Goal: Transaction & Acquisition: Purchase product/service

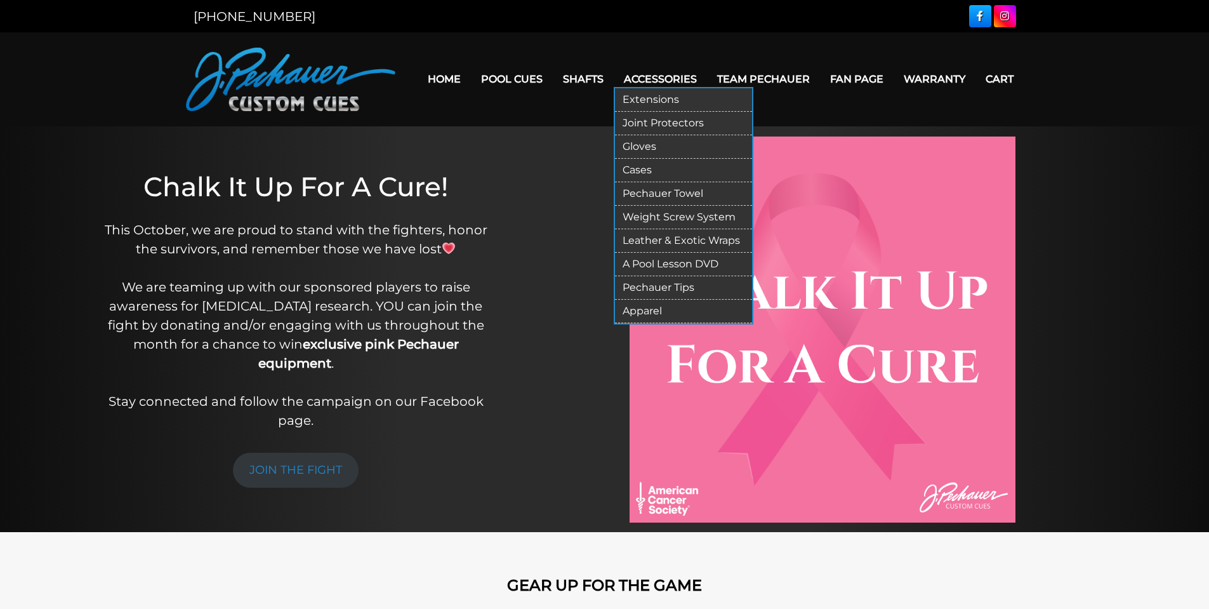
click at [640, 309] on link "Apparel" at bounding box center [683, 311] width 137 height 23
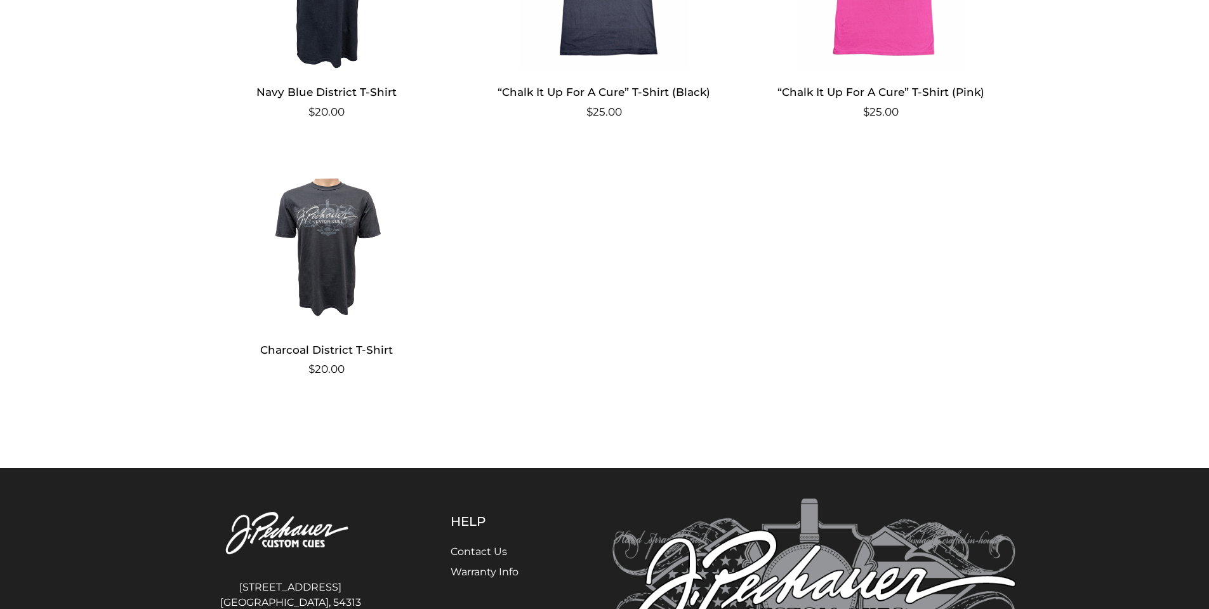
scroll to position [1644, 0]
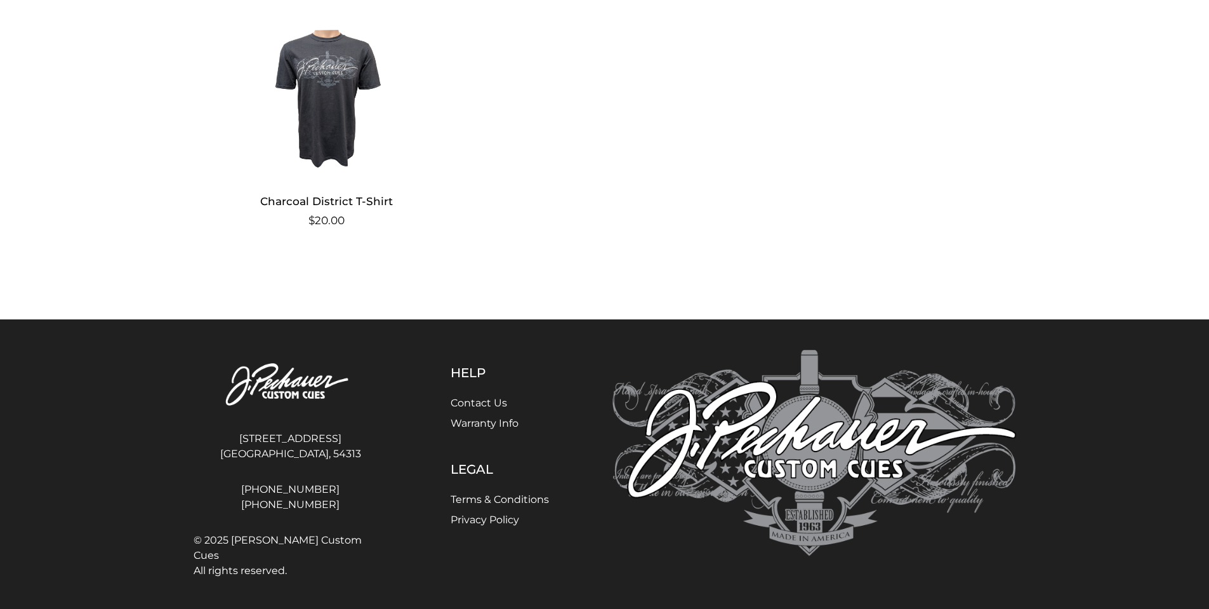
click at [316, 114] on img at bounding box center [327, 93] width 247 height 171
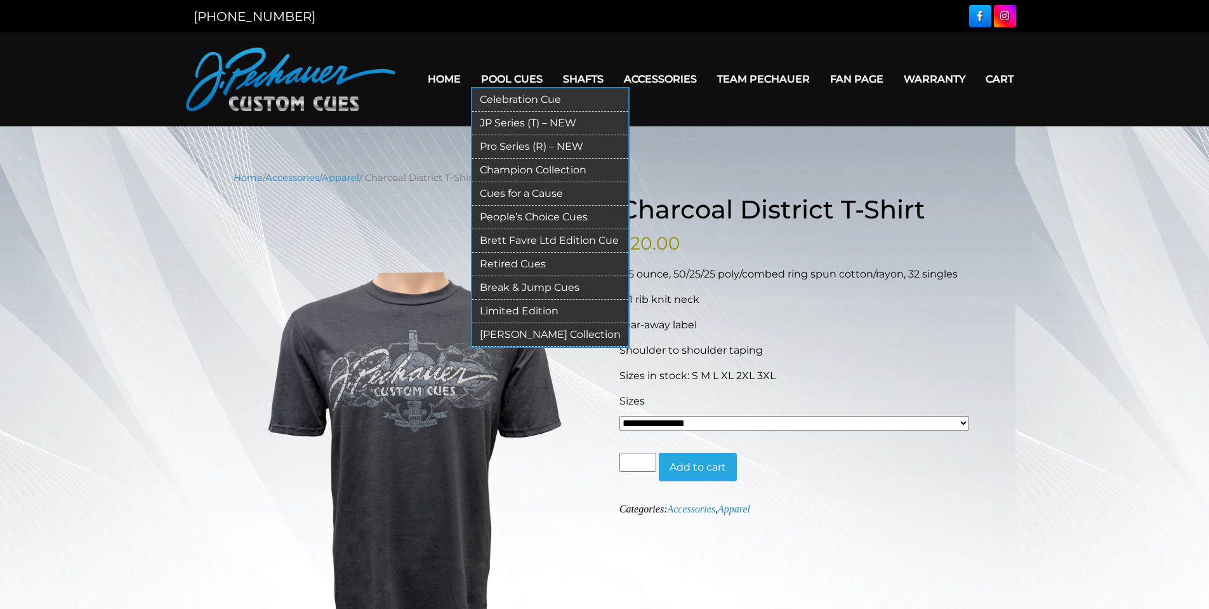
click at [511, 72] on link "Pool Cues" at bounding box center [512, 79] width 82 height 32
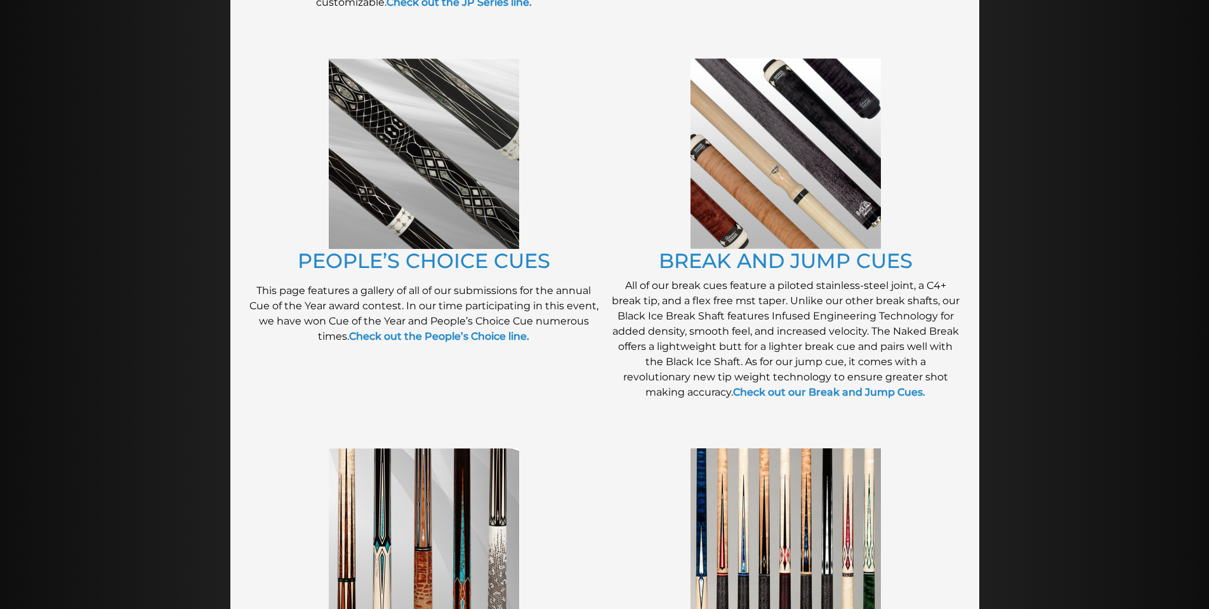
scroll to position [997, 0]
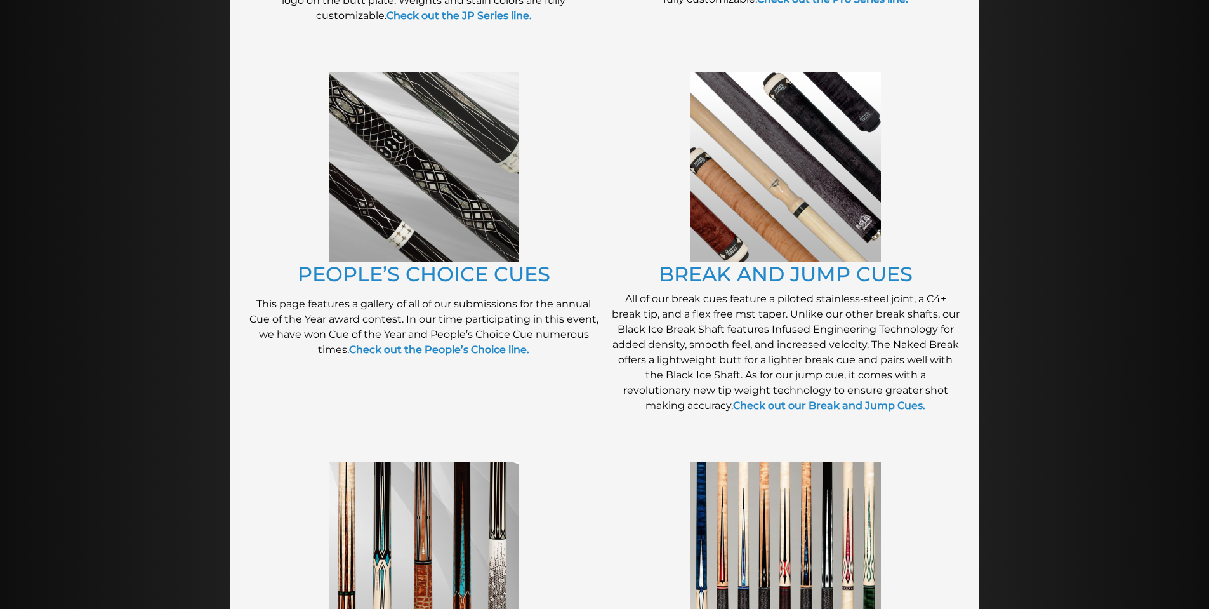
click at [404, 176] on img at bounding box center [424, 167] width 190 height 190
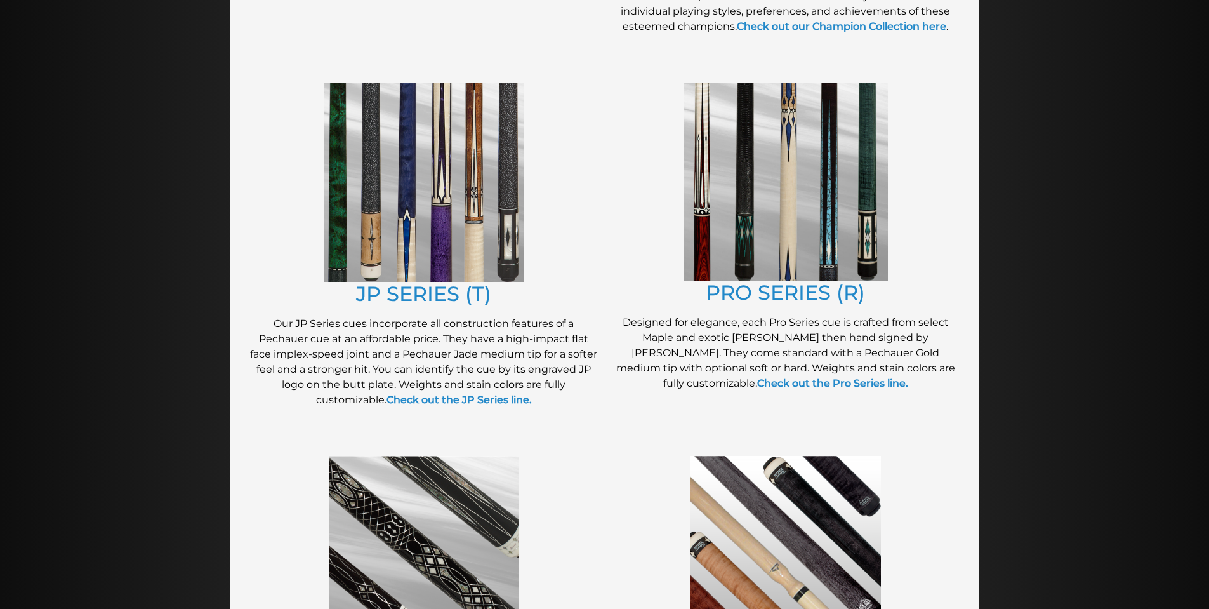
scroll to position [612, 0]
click at [805, 188] on img at bounding box center [785, 182] width 204 height 198
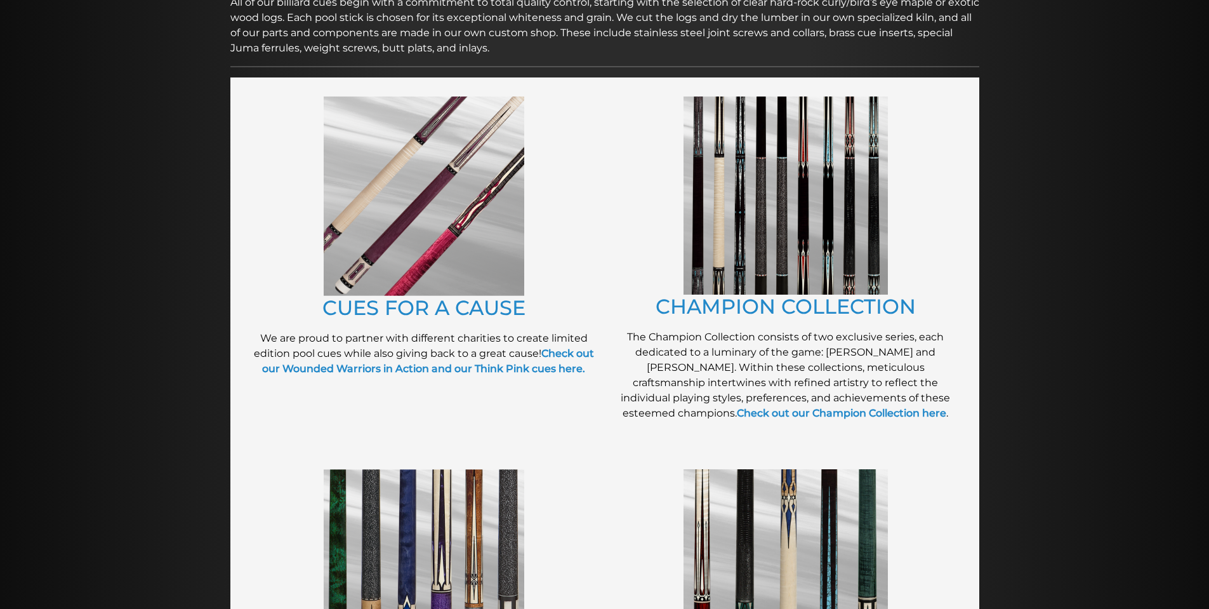
scroll to position [132, 0]
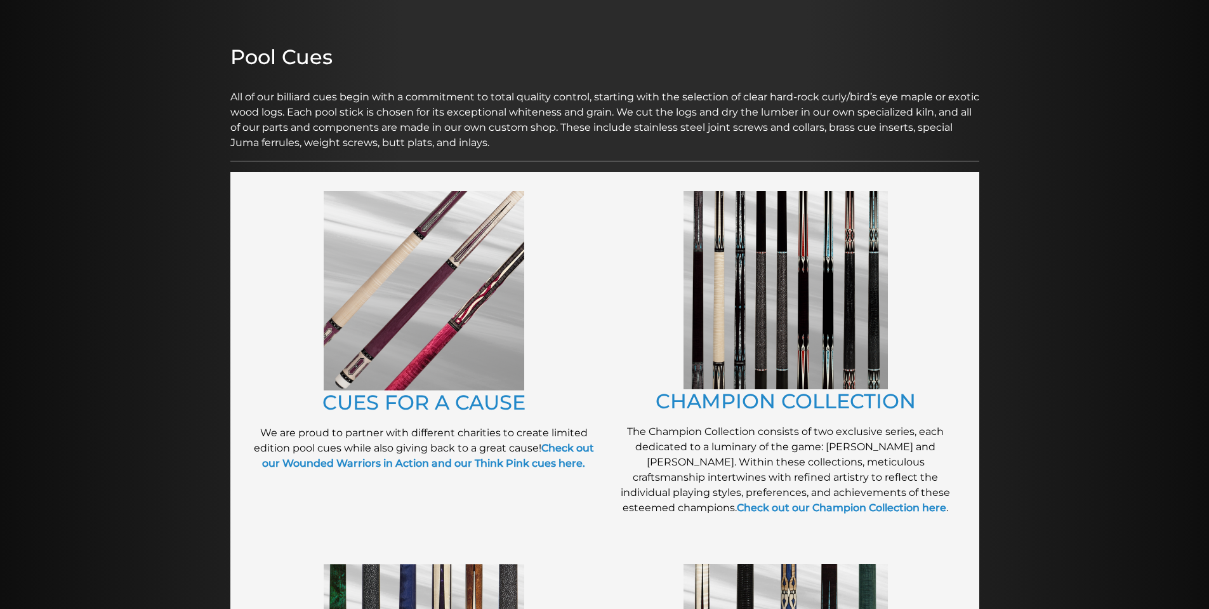
click at [760, 328] on img at bounding box center [785, 290] width 204 height 198
click at [854, 348] on img at bounding box center [785, 290] width 204 height 198
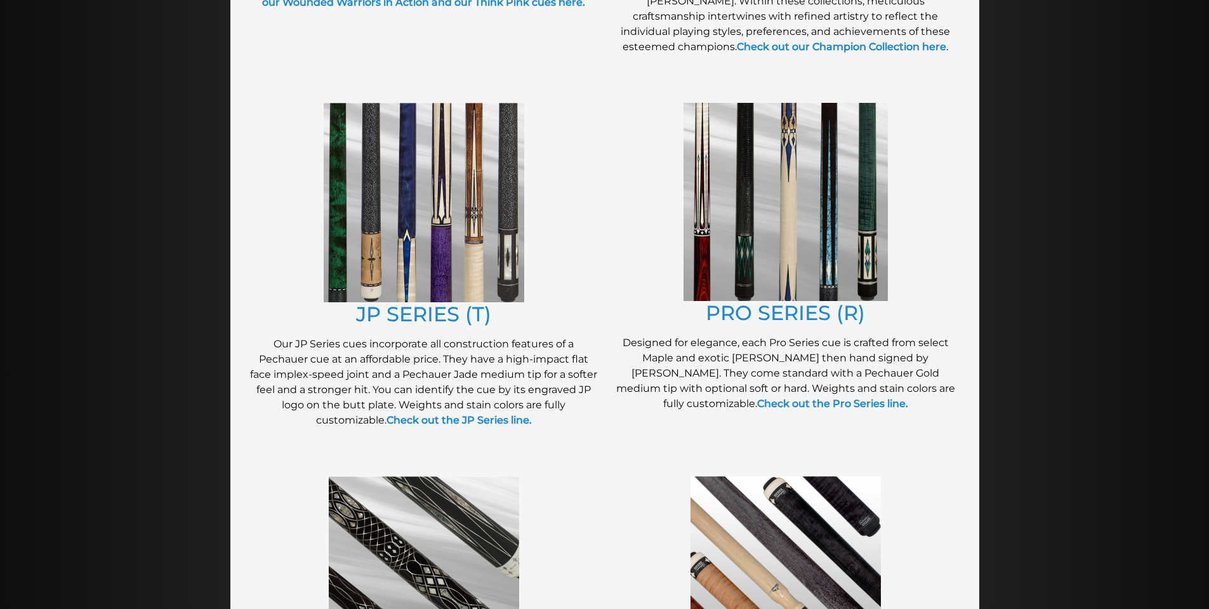
scroll to position [594, 0]
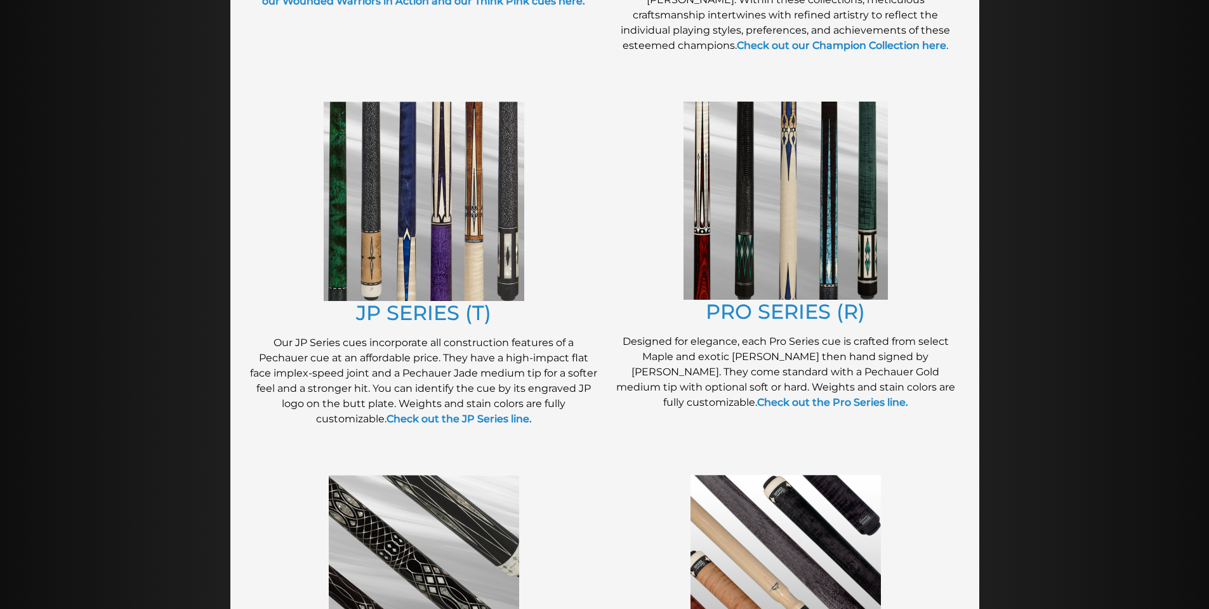
click at [426, 268] on img at bounding box center [424, 201] width 201 height 199
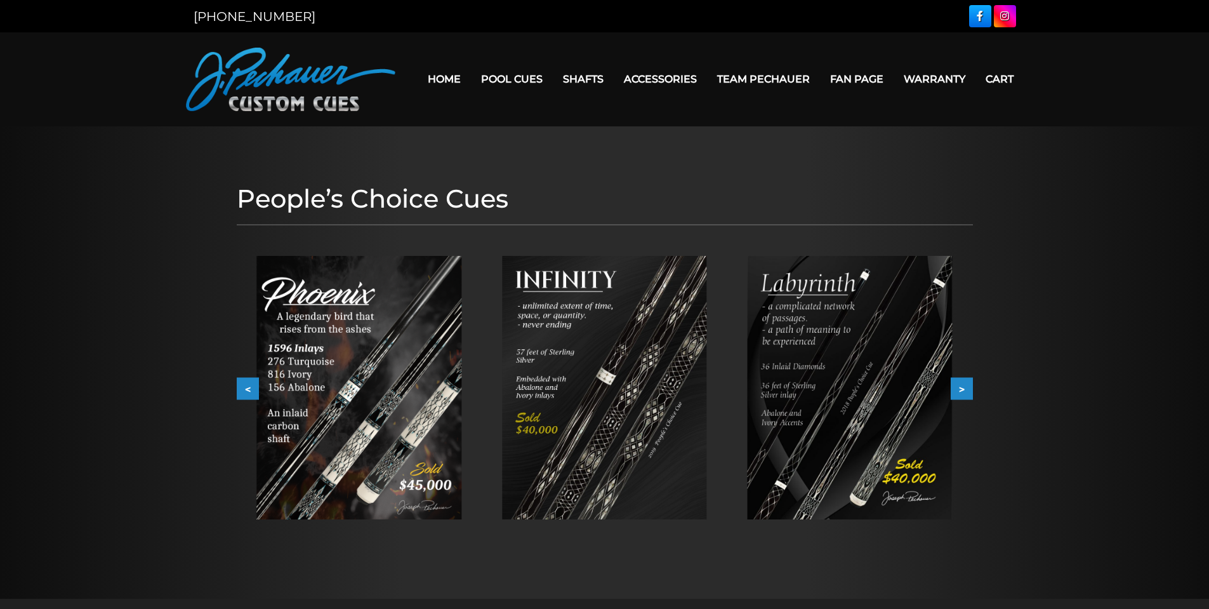
click at [967, 388] on button ">" at bounding box center [962, 389] width 22 height 22
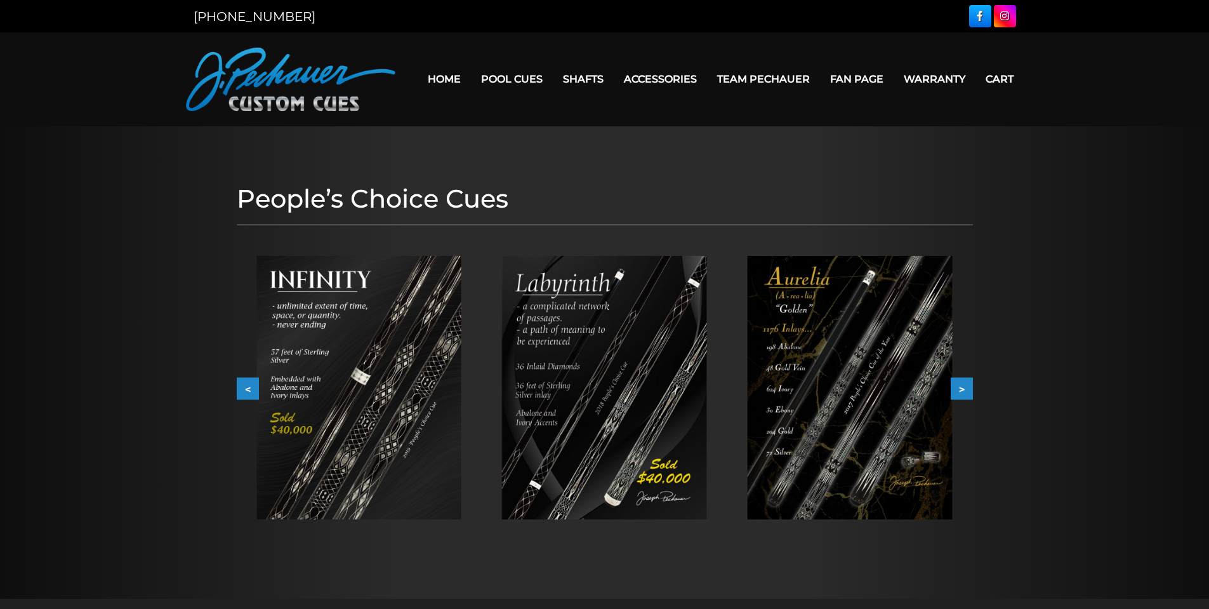
click at [967, 388] on button ">" at bounding box center [962, 389] width 22 height 22
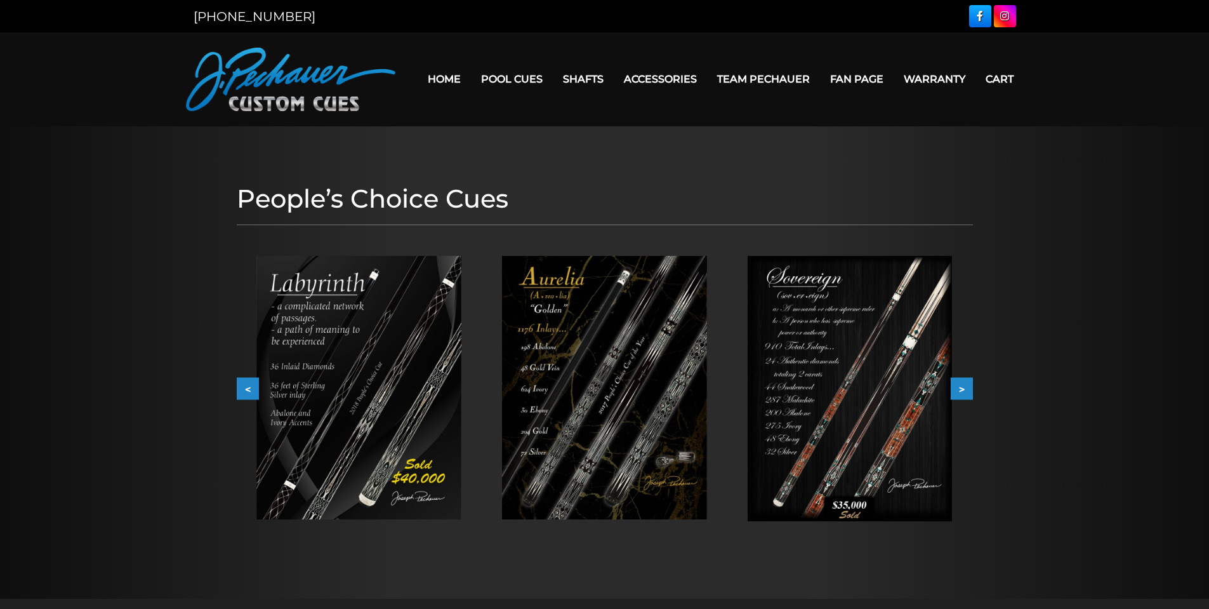
click at [967, 388] on button ">" at bounding box center [962, 389] width 22 height 22
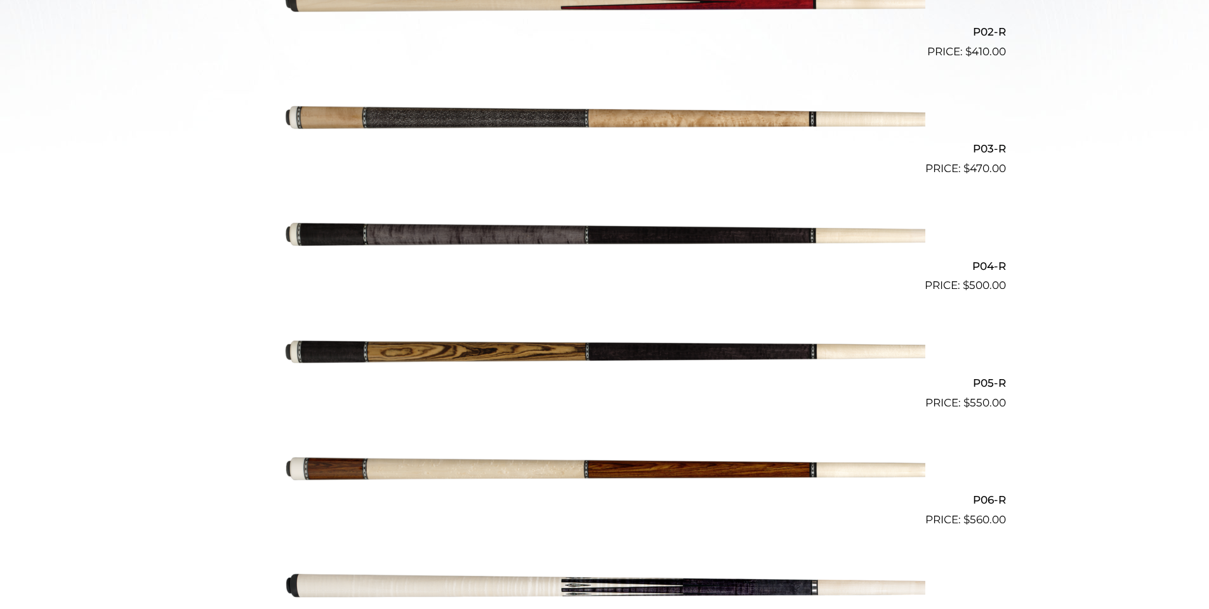
scroll to position [581, 0]
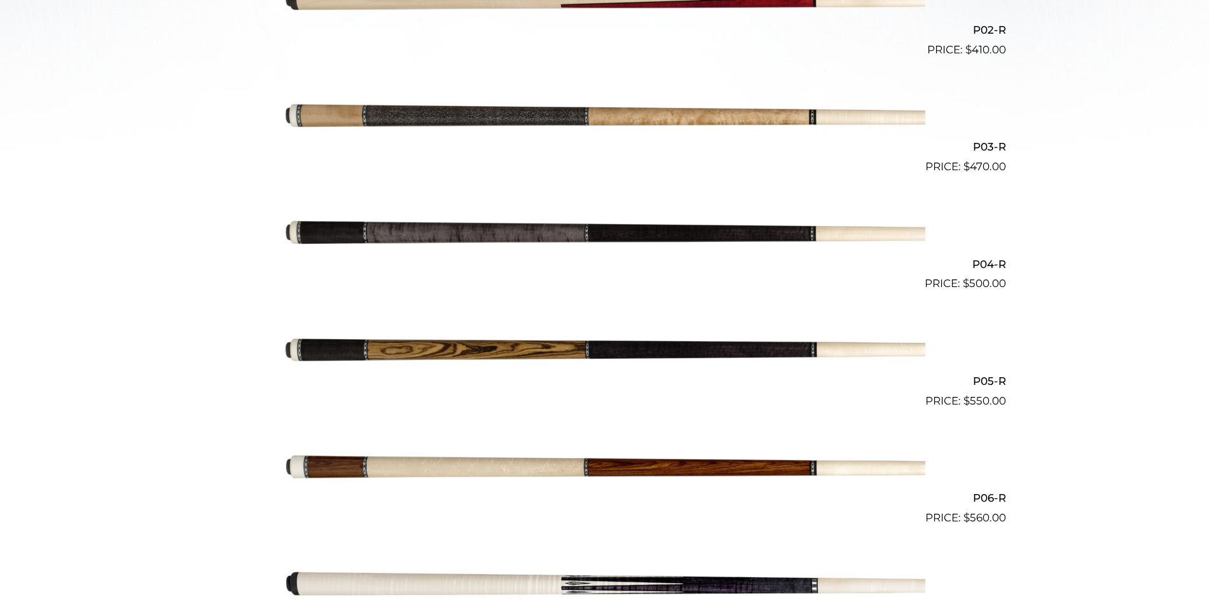
click at [544, 341] on img at bounding box center [604, 350] width 641 height 107
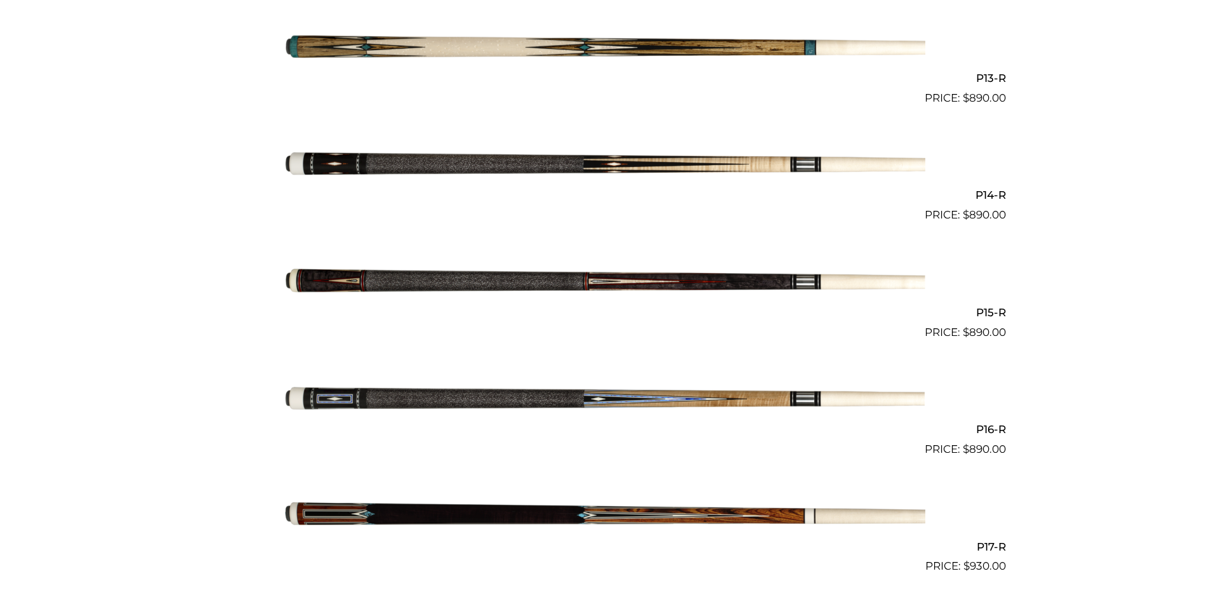
scroll to position [1723, 0]
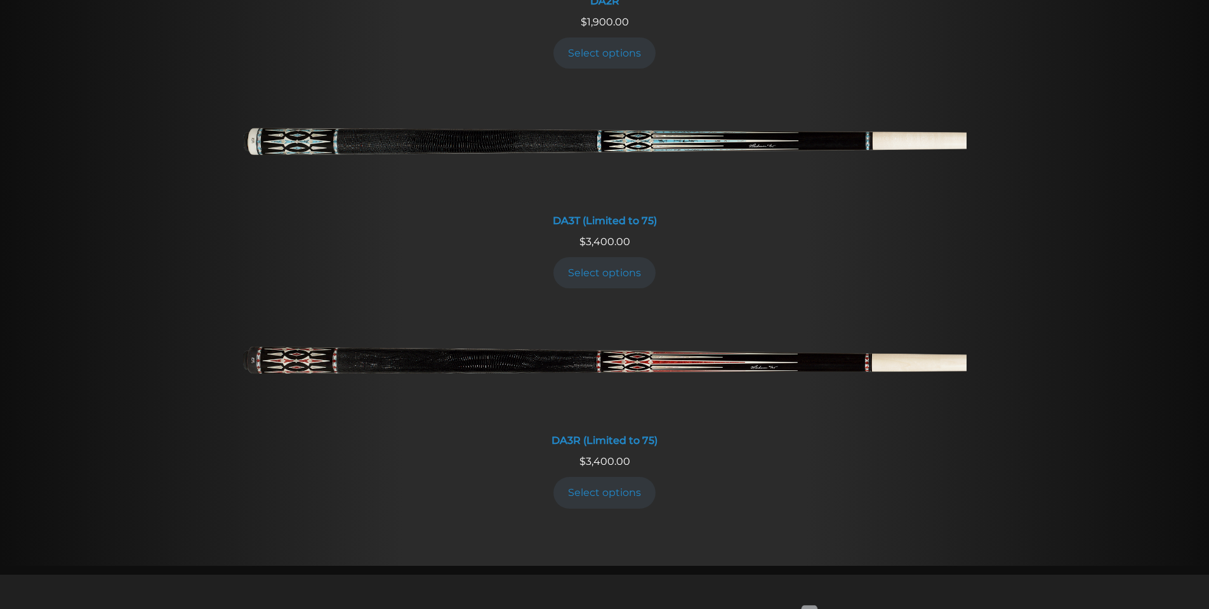
scroll to position [2349, 0]
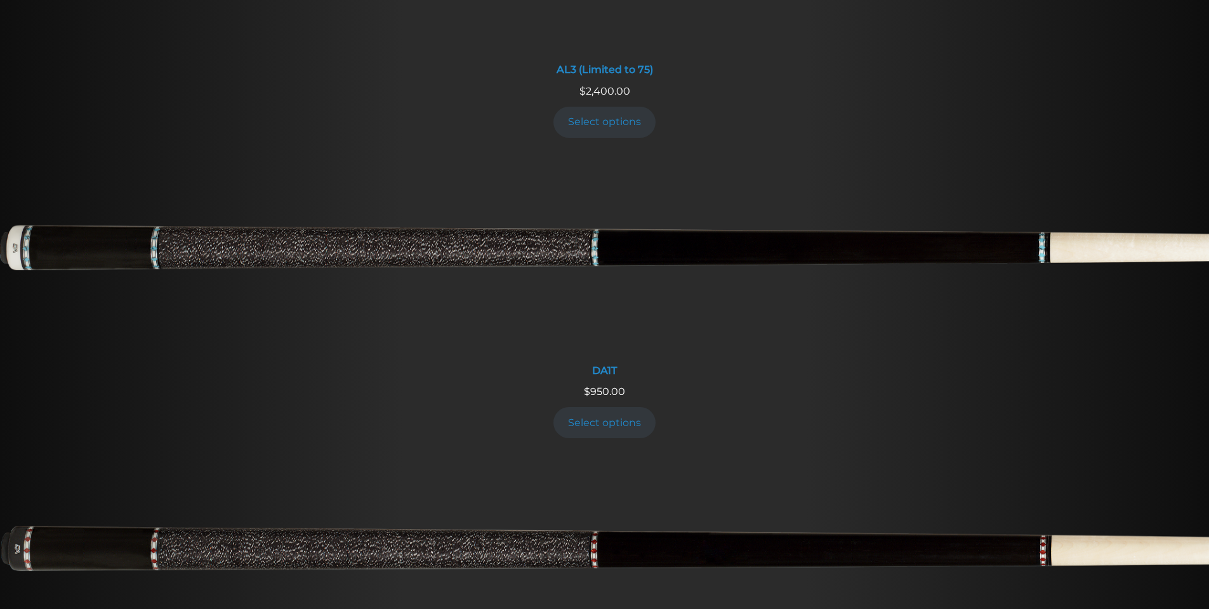
scroll to position [1140, 0]
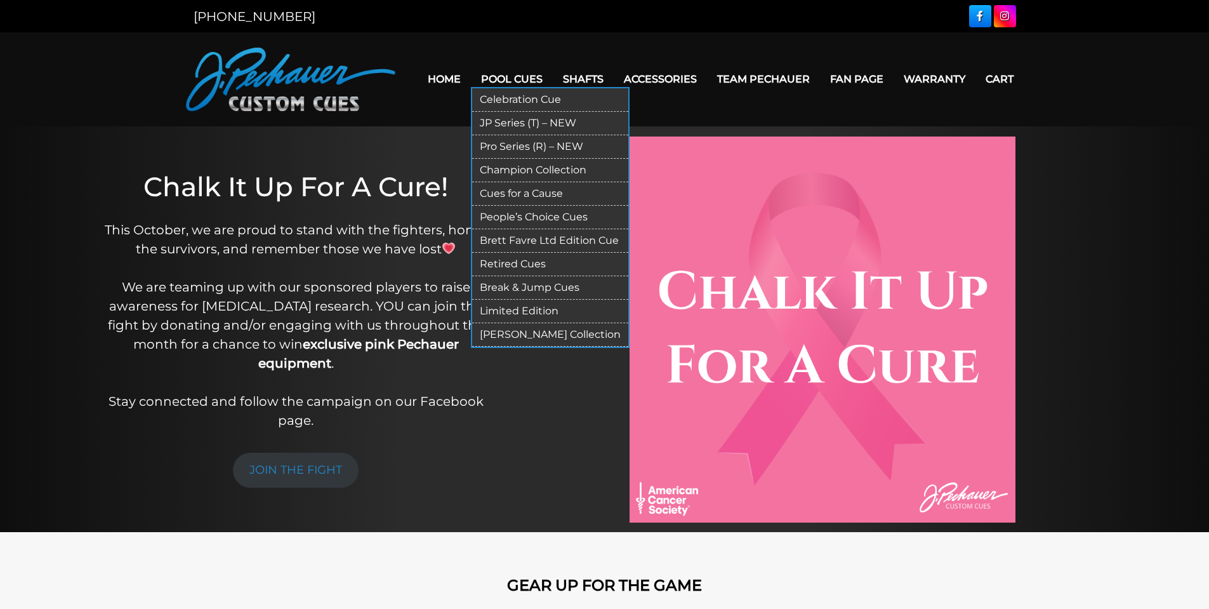
click at [529, 81] on link "Pool Cues" at bounding box center [512, 79] width 82 height 32
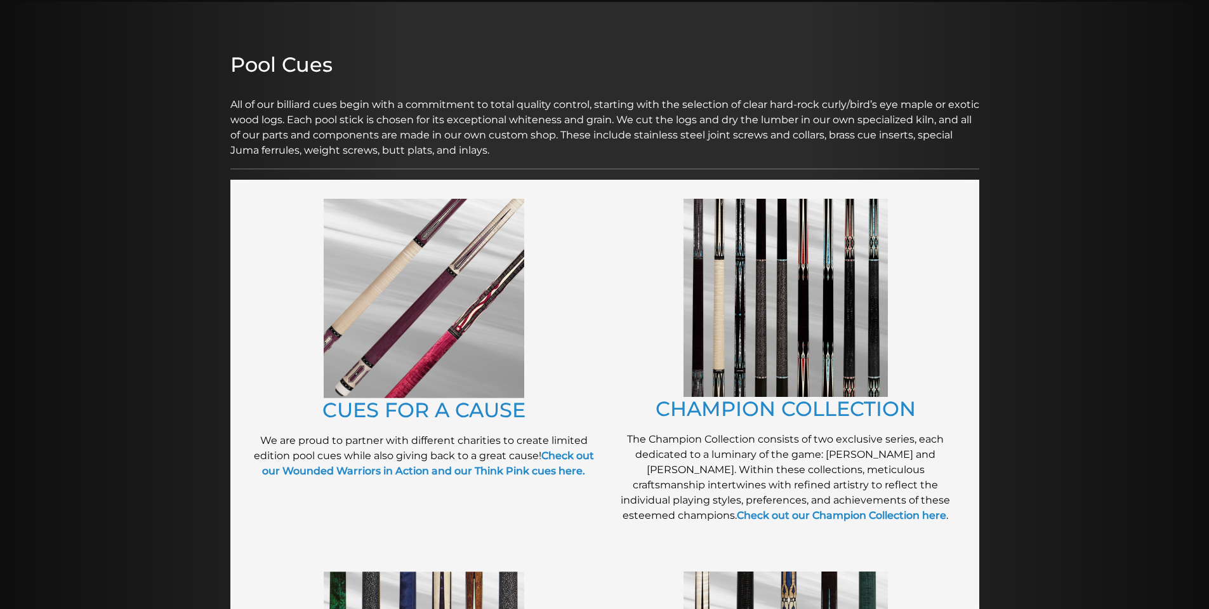
scroll to position [128, 0]
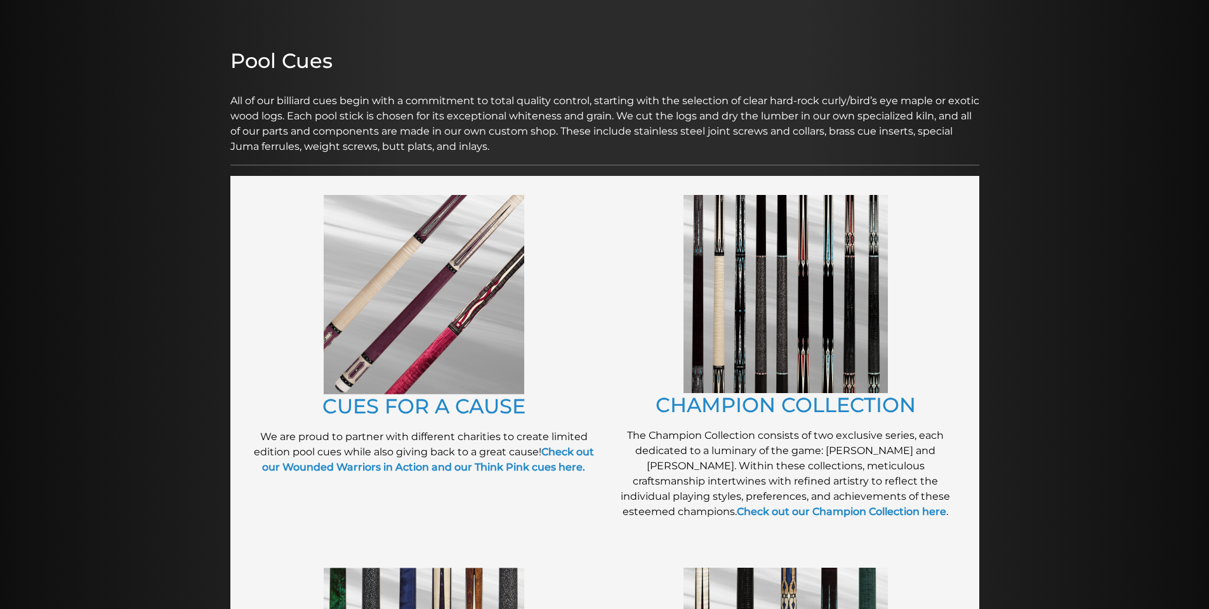
click at [779, 282] on img at bounding box center [785, 294] width 204 height 198
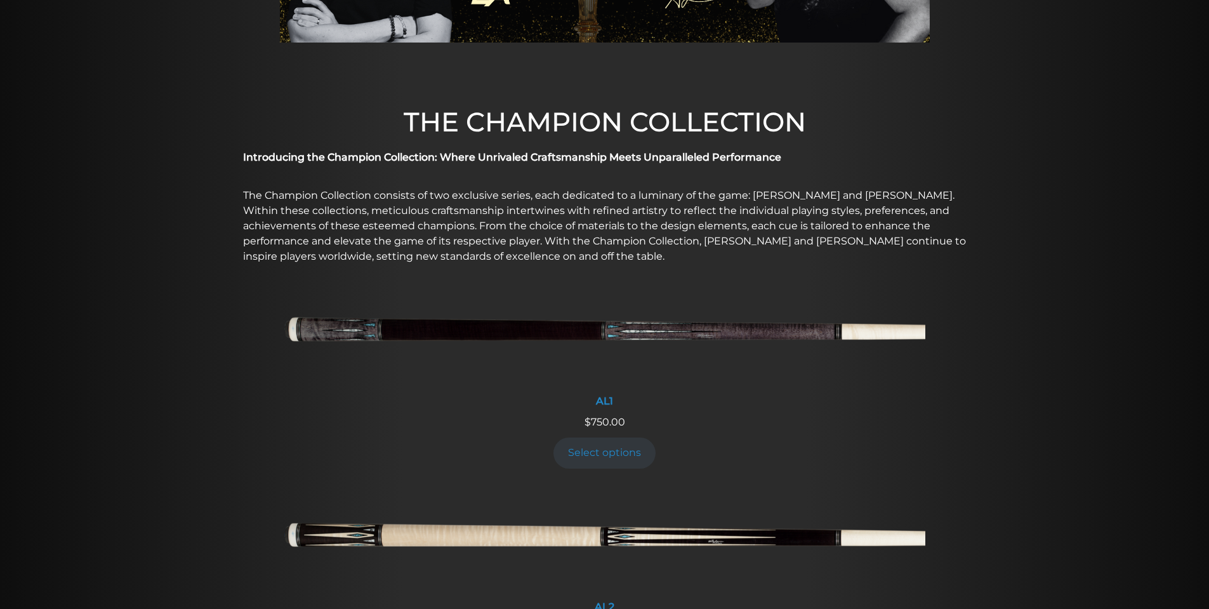
scroll to position [239, 0]
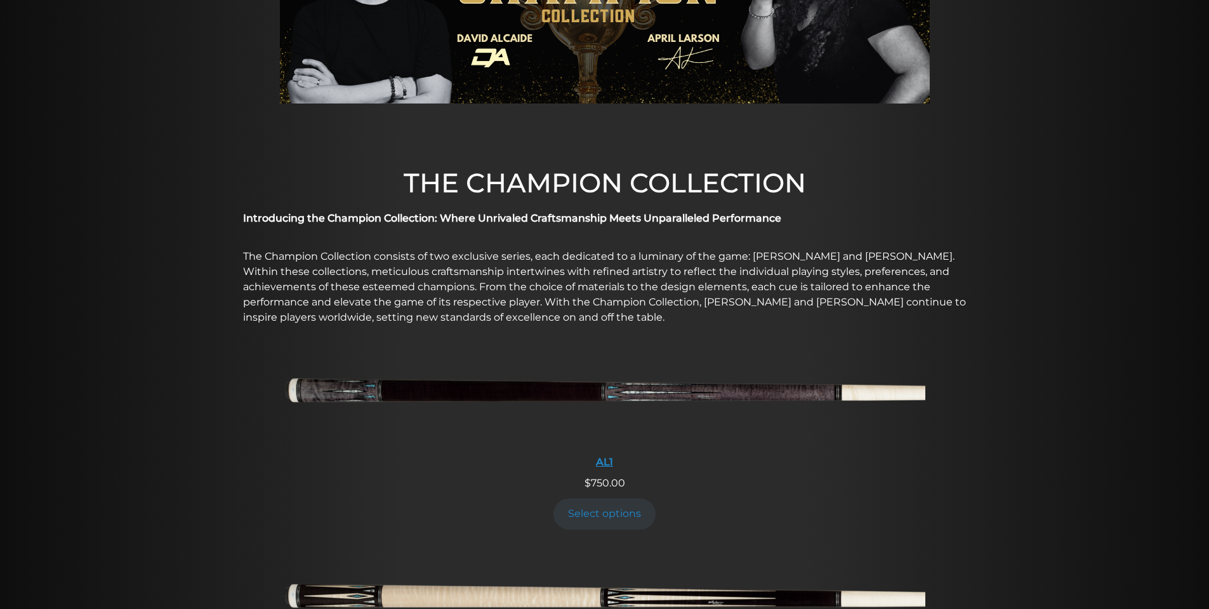
click at [616, 411] on img at bounding box center [604, 394] width 641 height 107
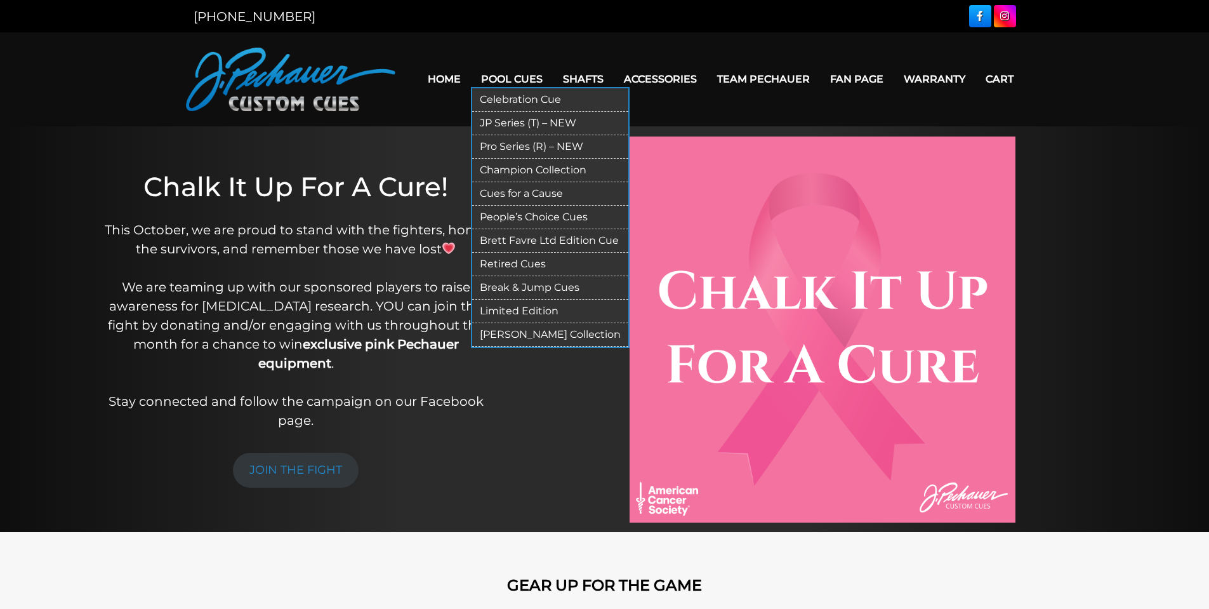
click at [518, 80] on link "Pool Cues" at bounding box center [512, 79] width 82 height 32
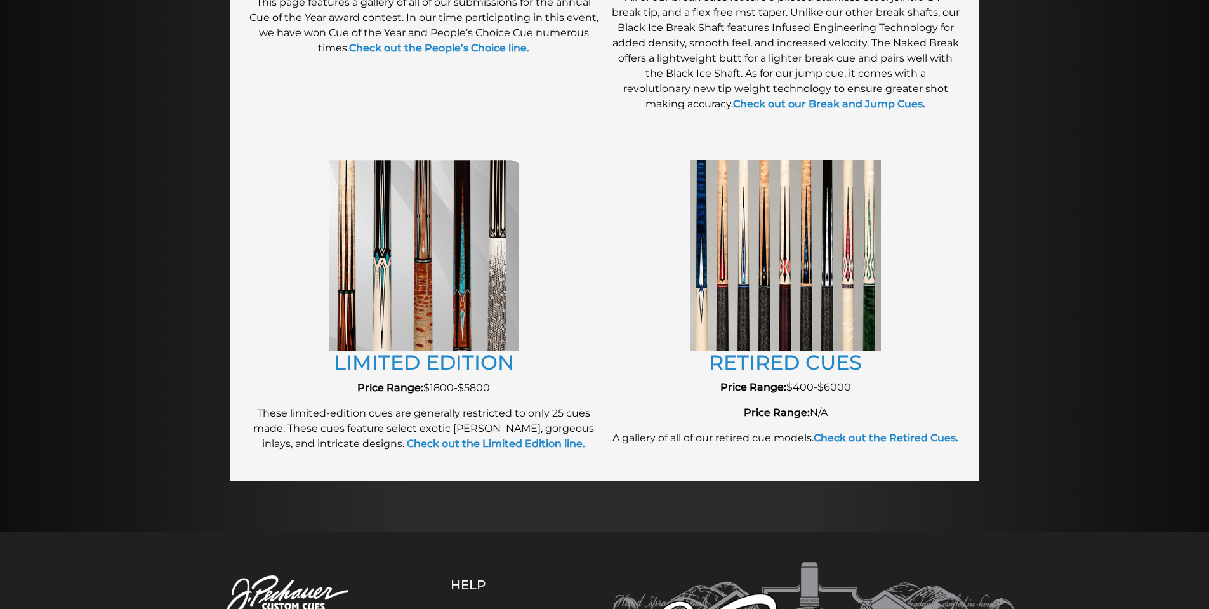
scroll to position [1299, 0]
click at [838, 280] on img at bounding box center [785, 254] width 190 height 190
click at [803, 359] on link "RETIRED CUES" at bounding box center [785, 361] width 153 height 25
click at [470, 252] on img at bounding box center [424, 254] width 190 height 190
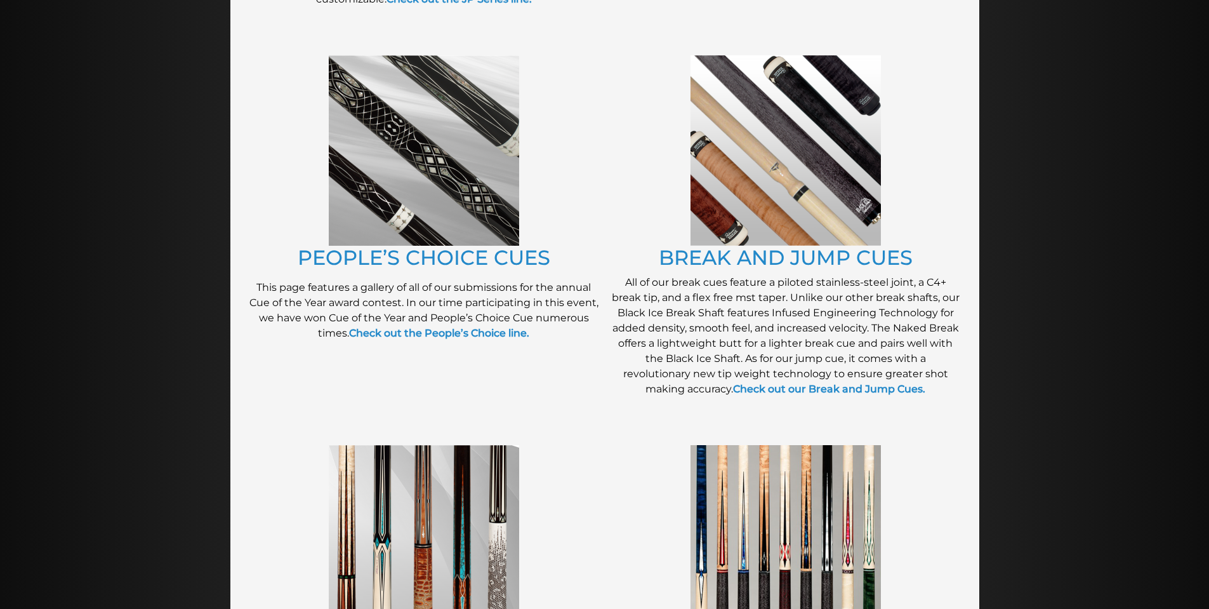
scroll to position [951, 0]
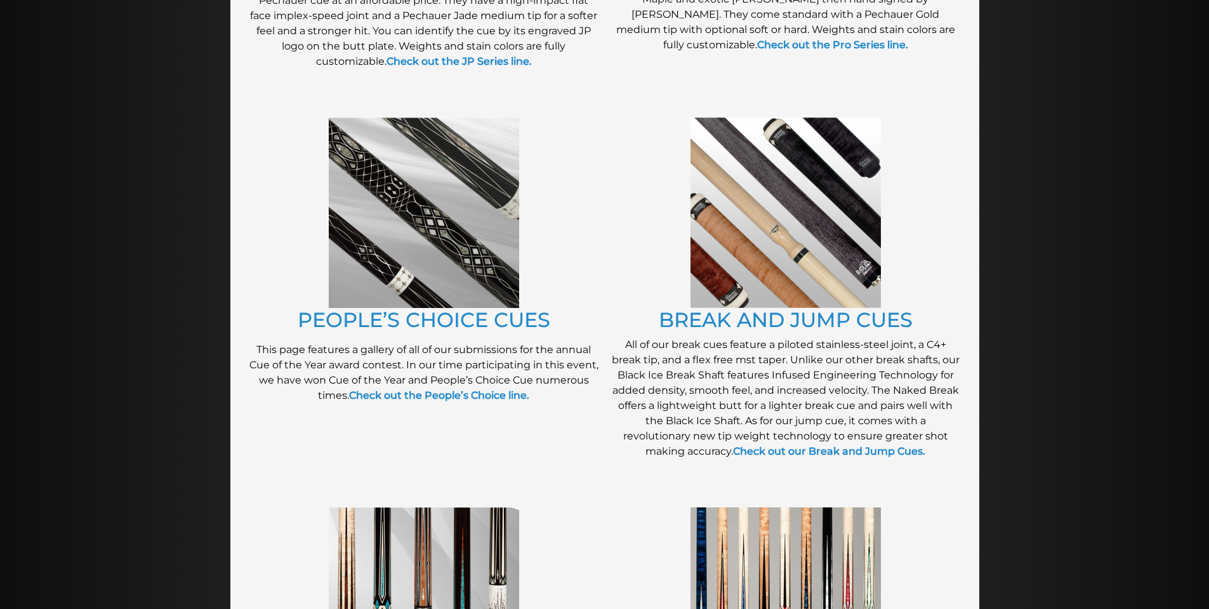
click at [456, 216] on img at bounding box center [424, 212] width 190 height 190
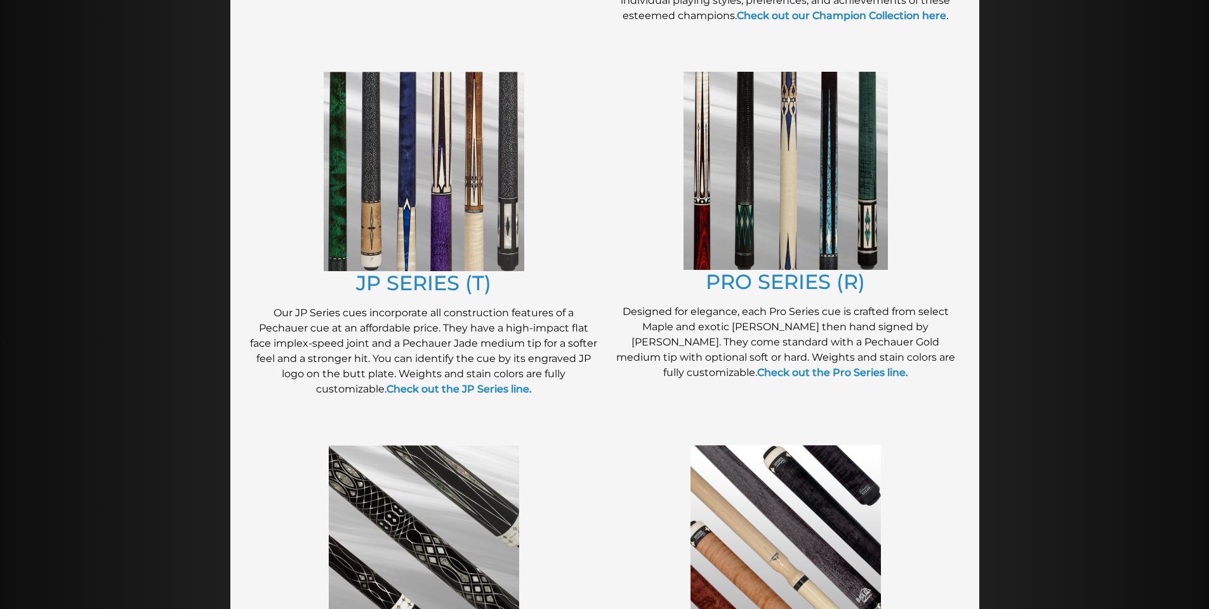
scroll to position [620, 0]
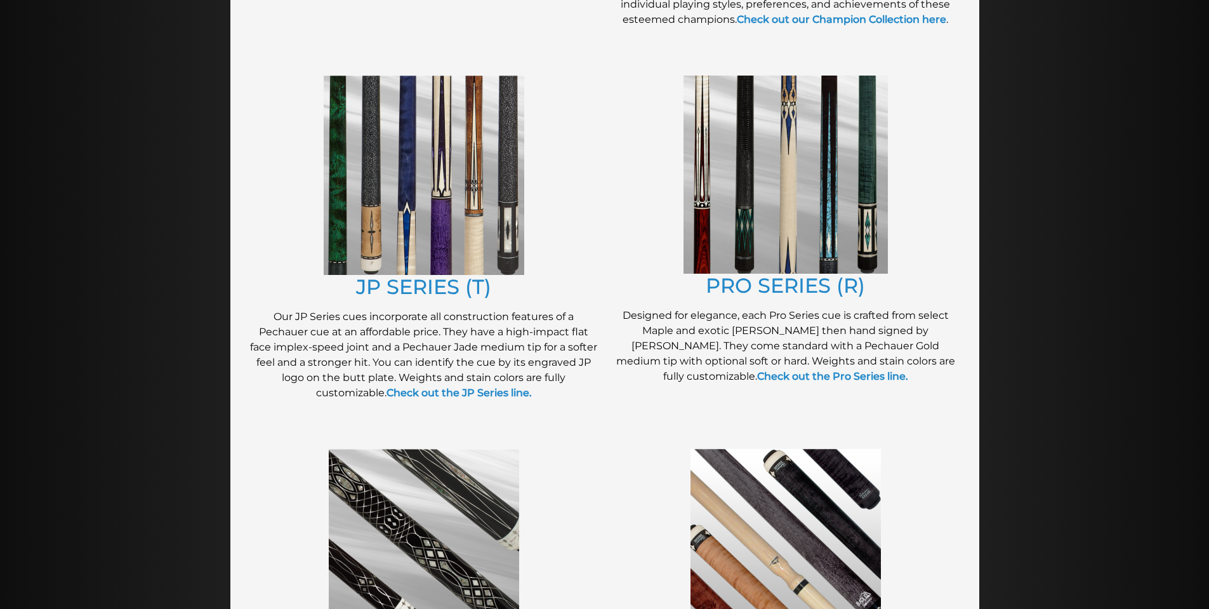
click at [821, 234] on img at bounding box center [785, 175] width 204 height 198
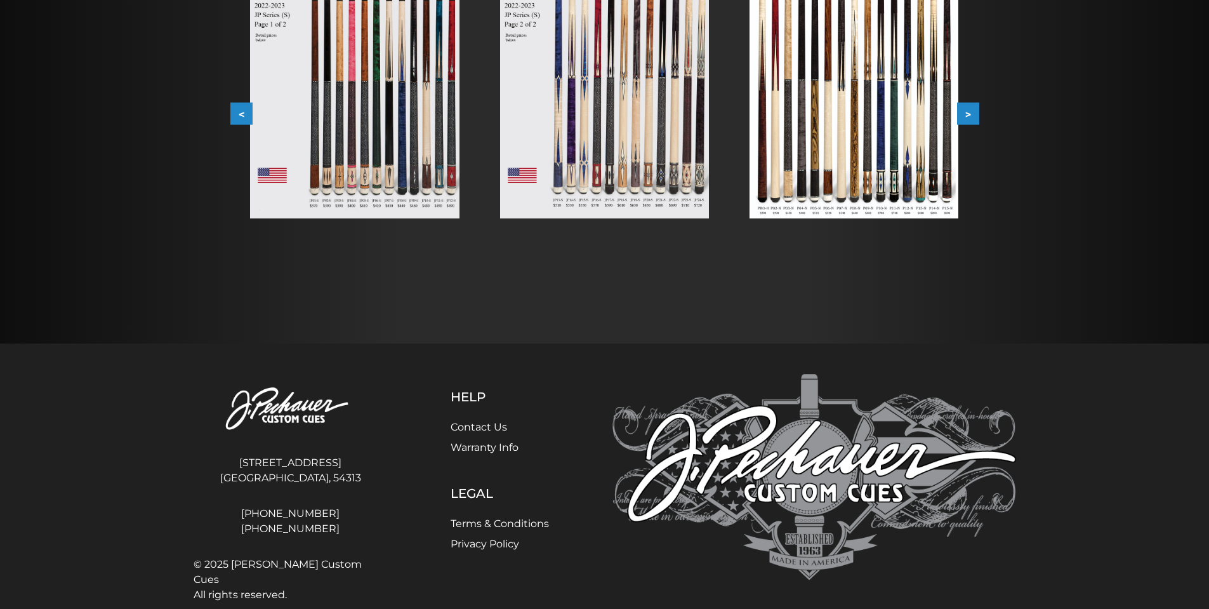
scroll to position [344, 0]
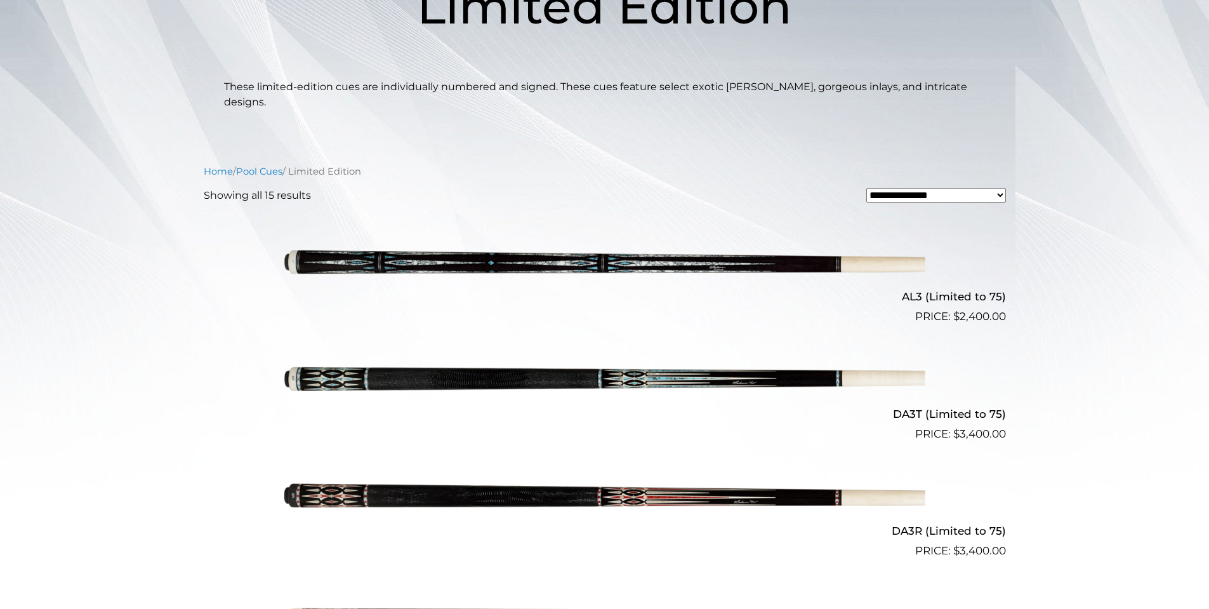
scroll to position [233, 0]
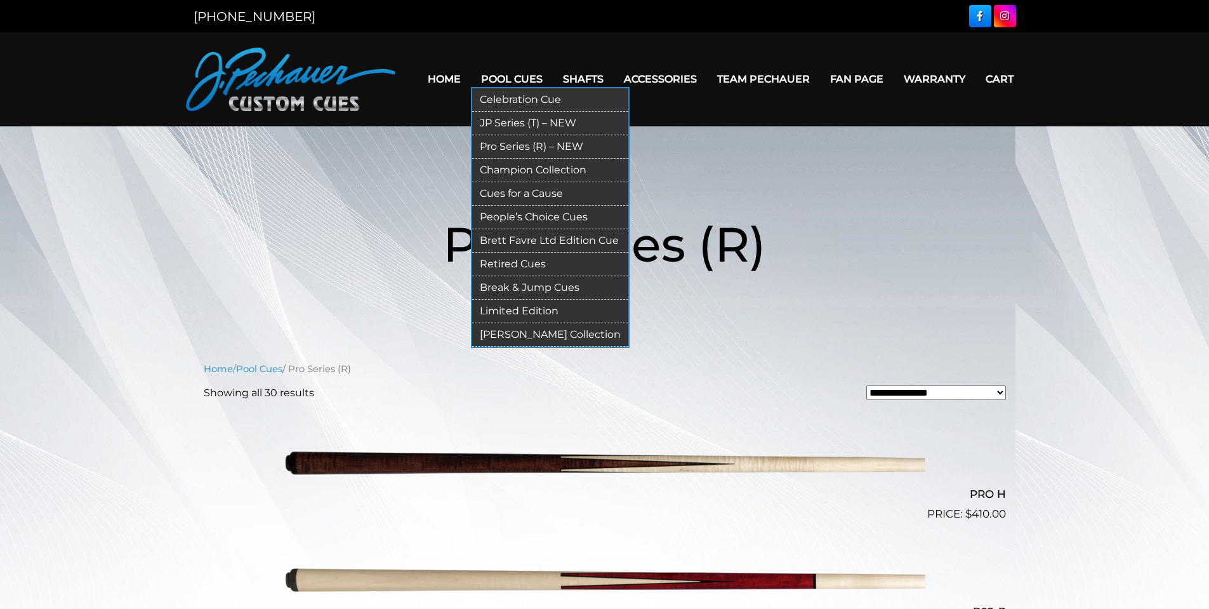
click at [518, 76] on link "Pool Cues" at bounding box center [512, 79] width 82 height 32
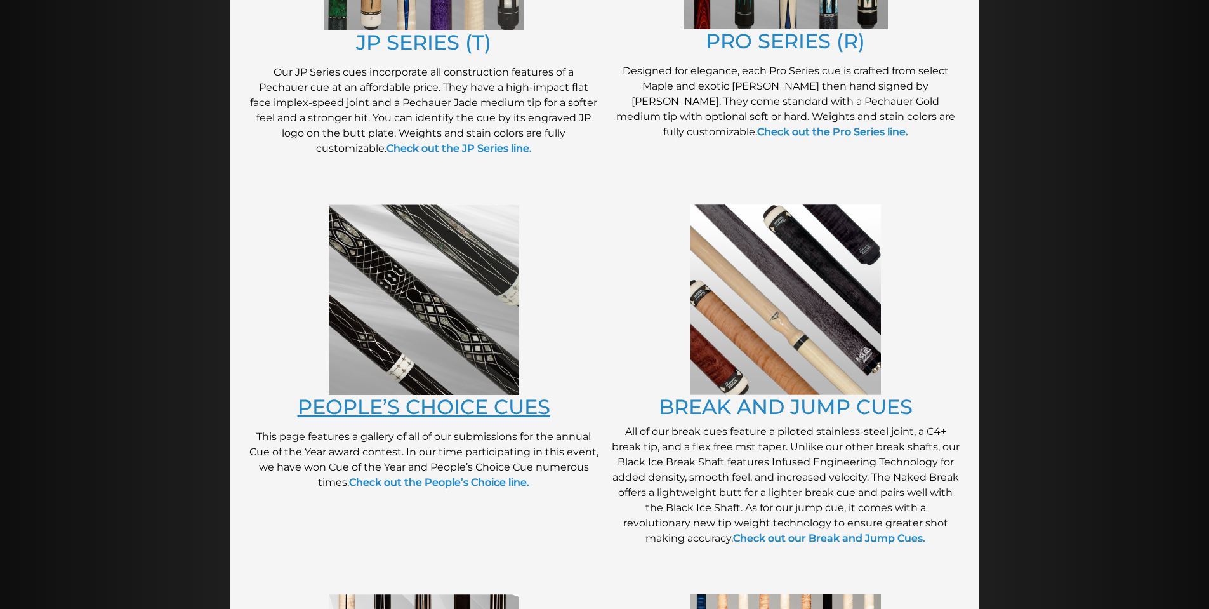
scroll to position [859, 0]
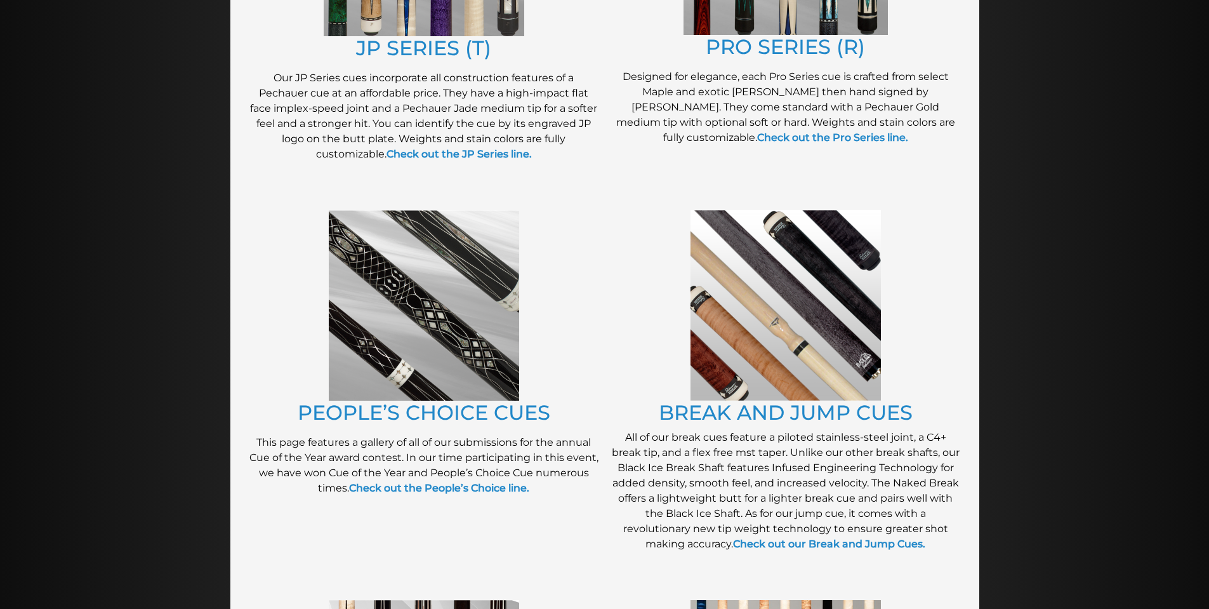
click at [390, 292] on img at bounding box center [424, 305] width 190 height 190
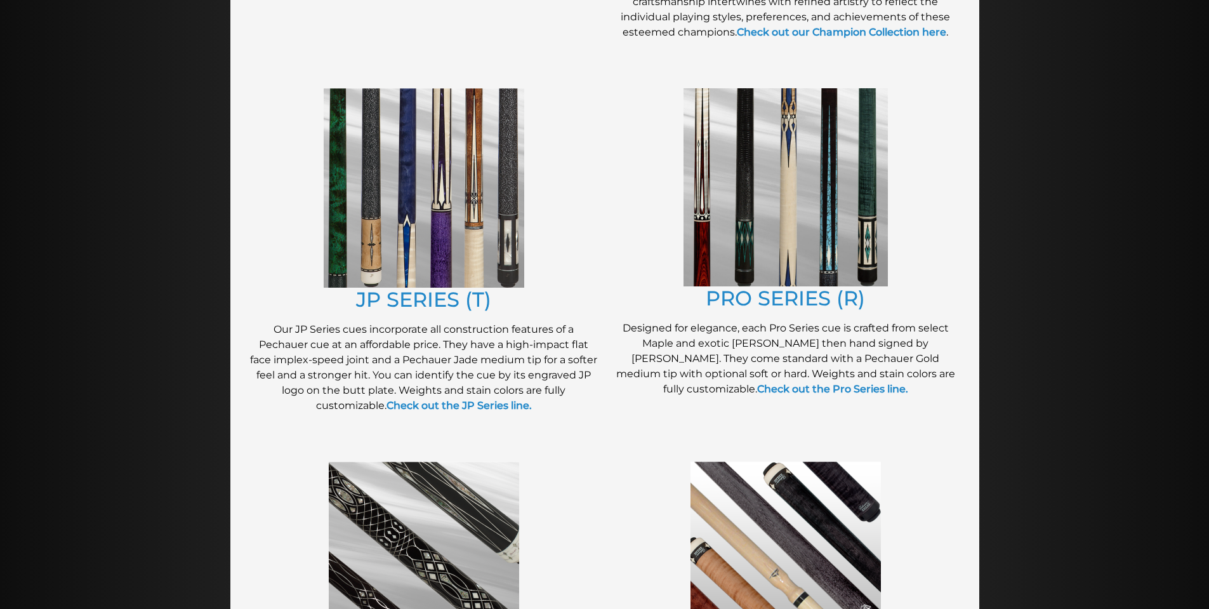
scroll to position [603, 0]
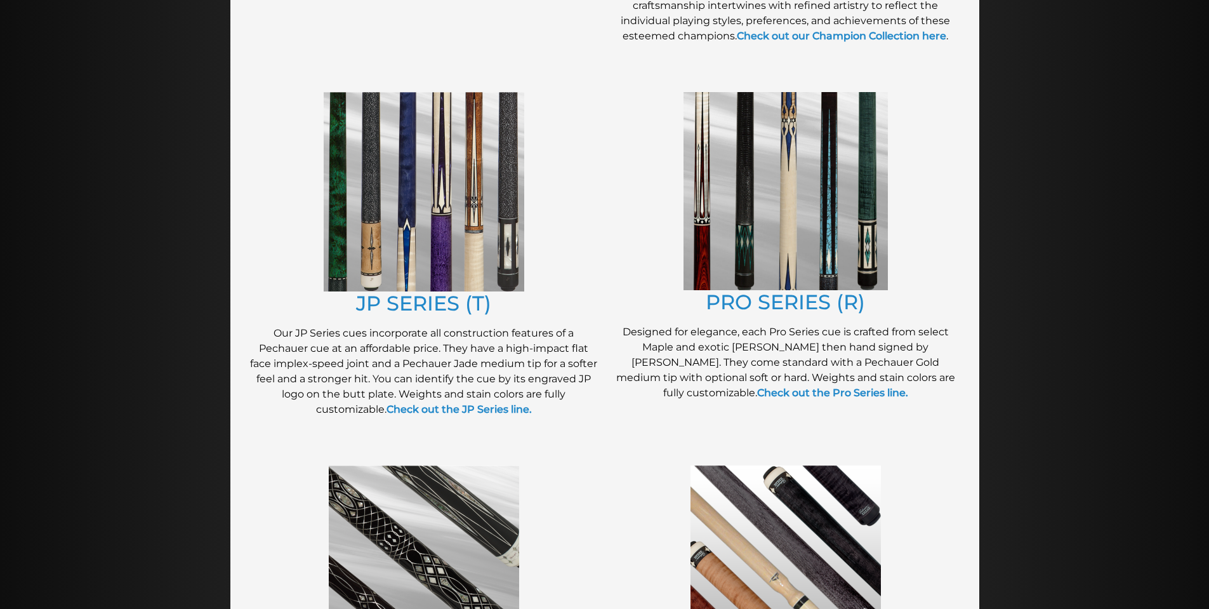
click at [775, 269] on img at bounding box center [785, 191] width 204 height 198
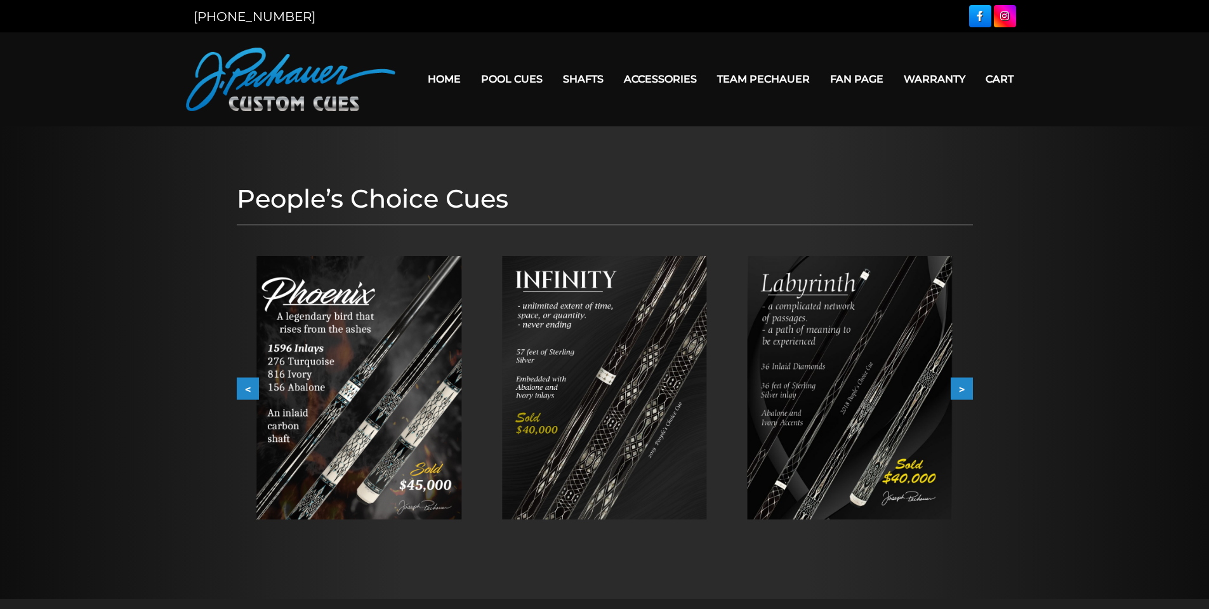
click at [960, 388] on button ">" at bounding box center [962, 389] width 22 height 22
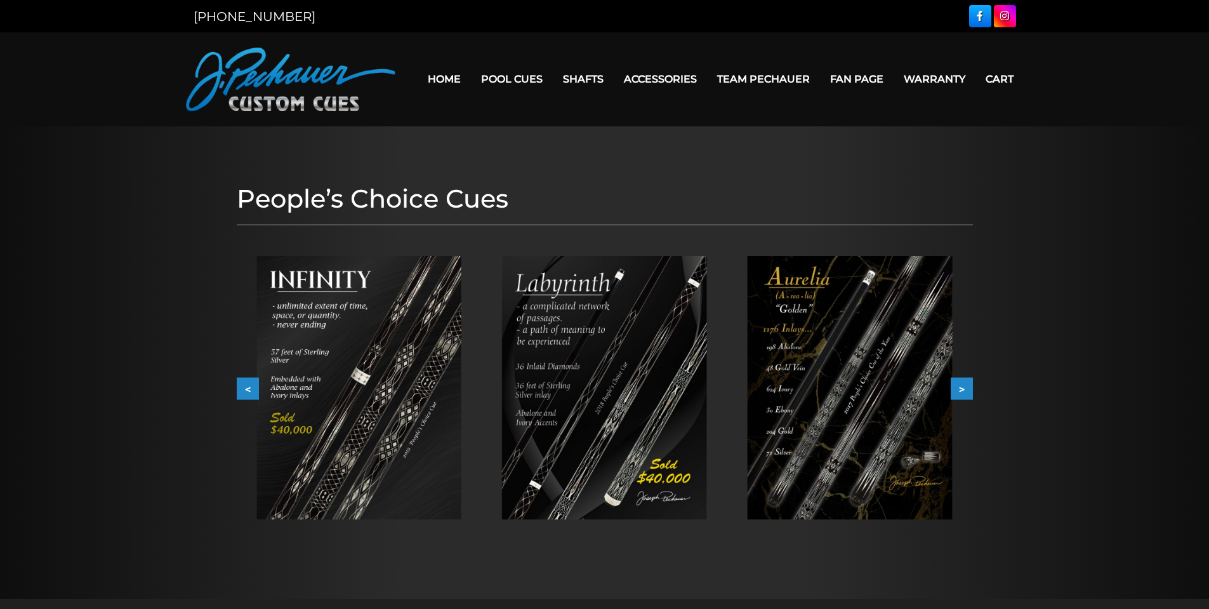
click at [960, 388] on button ">" at bounding box center [962, 389] width 22 height 22
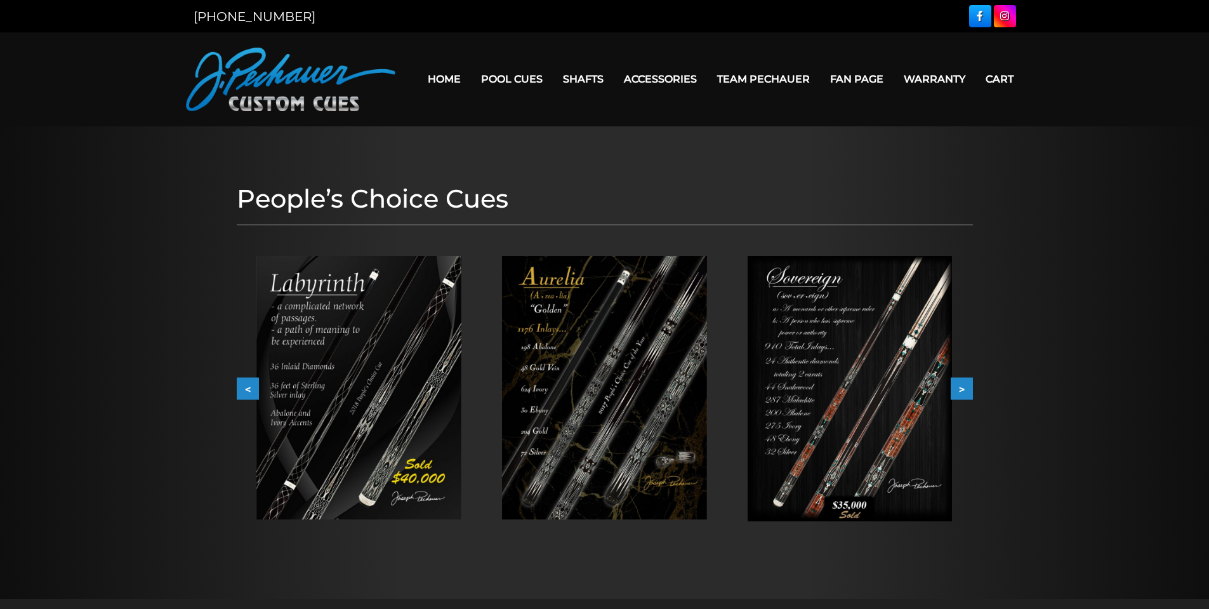
click at [960, 388] on button ">" at bounding box center [962, 389] width 22 height 22
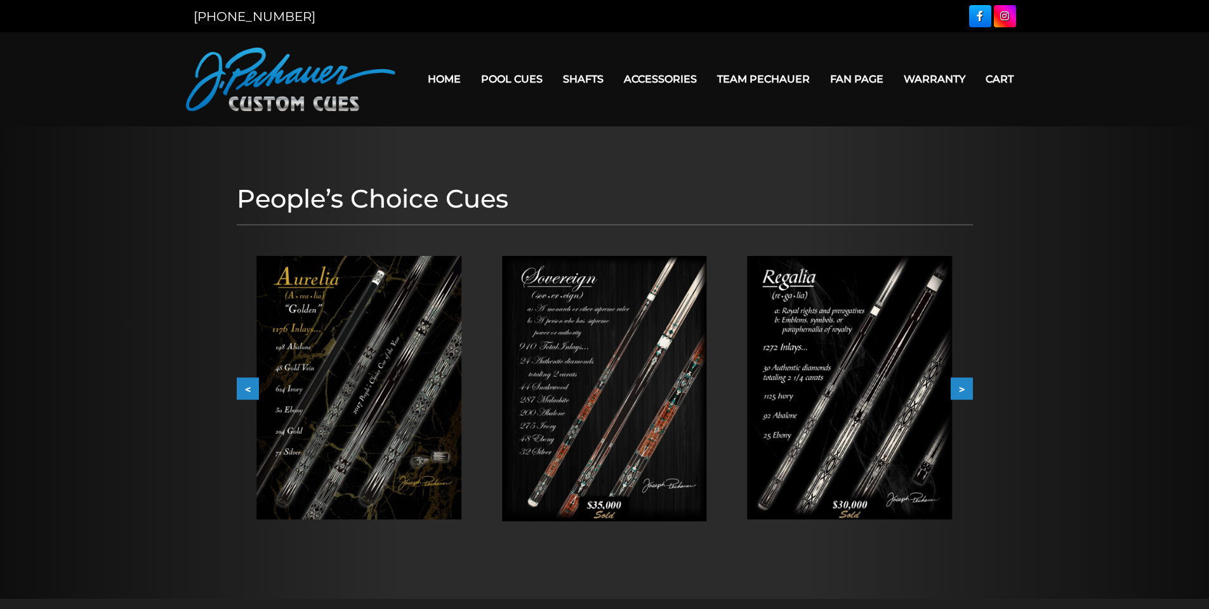
click at [960, 388] on button ">" at bounding box center [962, 389] width 22 height 22
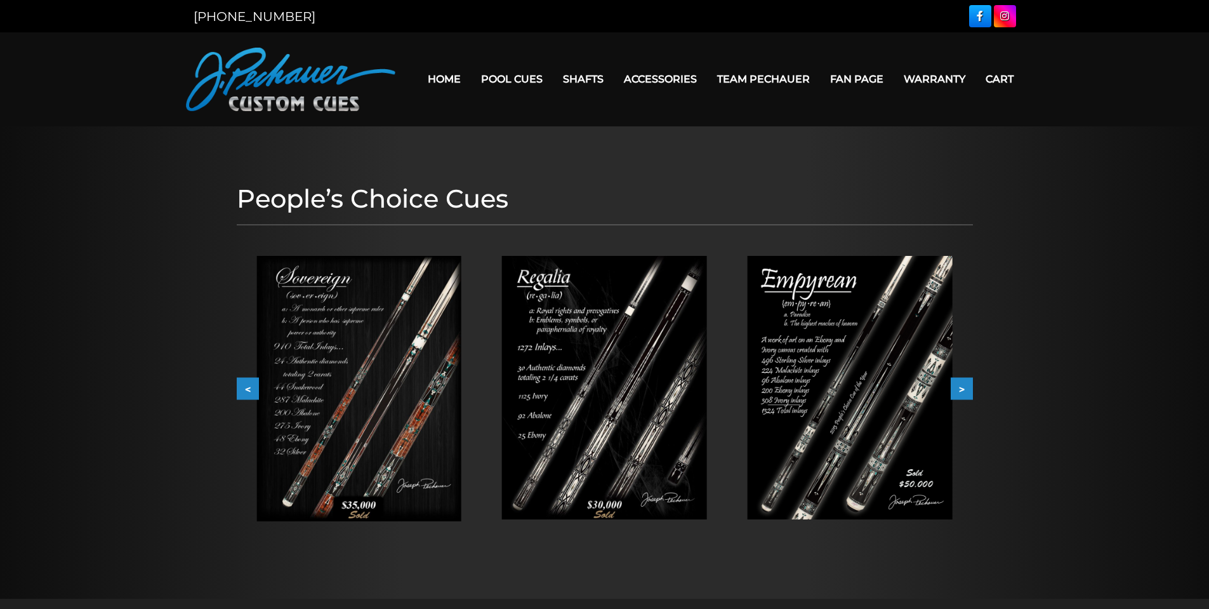
click at [960, 388] on button ">" at bounding box center [962, 389] width 22 height 22
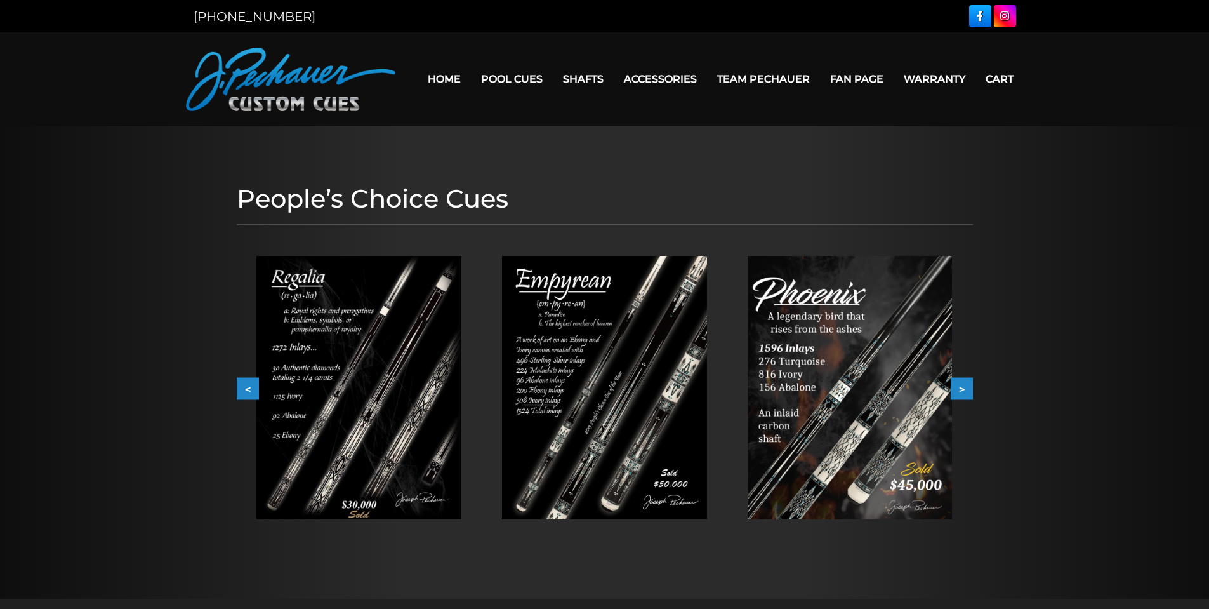
click at [960, 388] on button ">" at bounding box center [962, 389] width 22 height 22
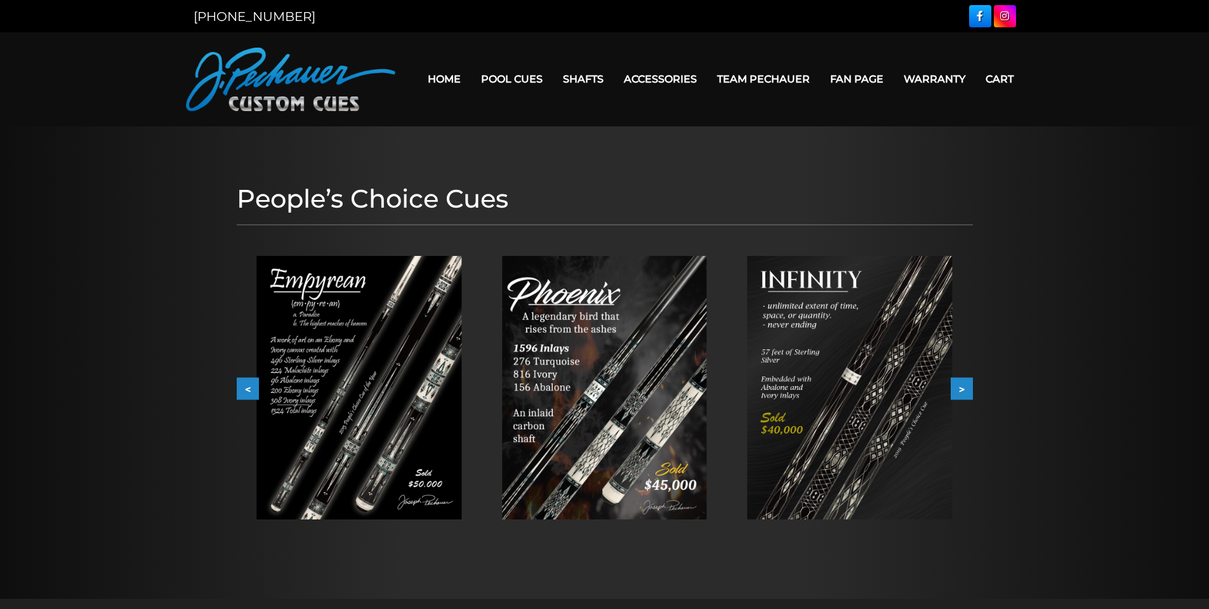
click at [960, 388] on button ">" at bounding box center [962, 389] width 22 height 22
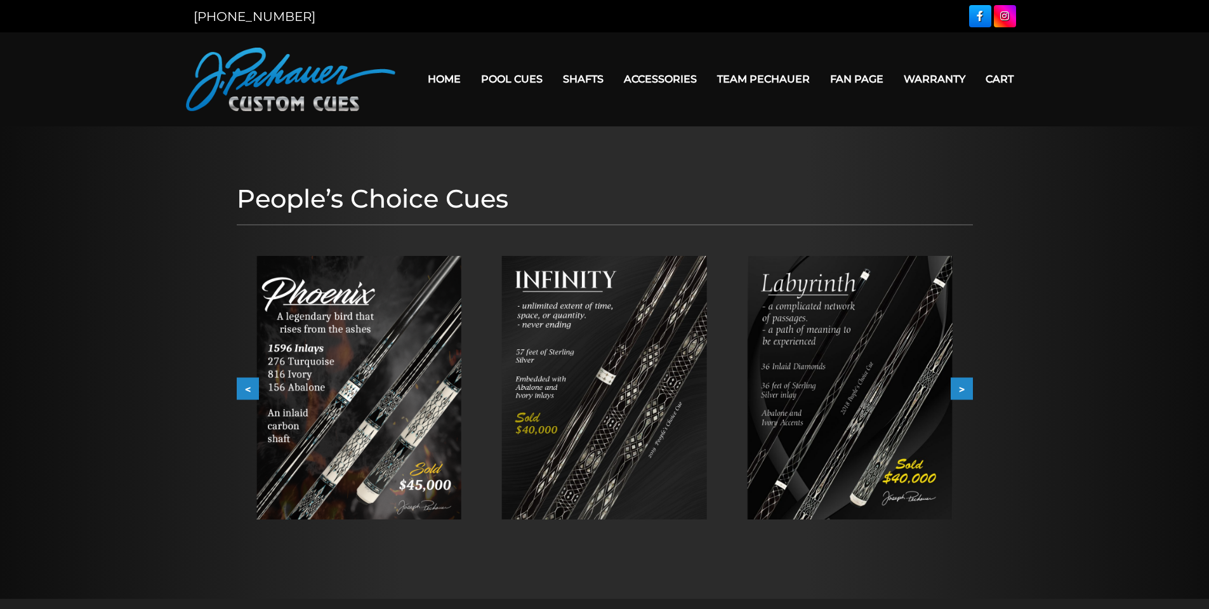
click at [960, 388] on button ">" at bounding box center [962, 389] width 22 height 22
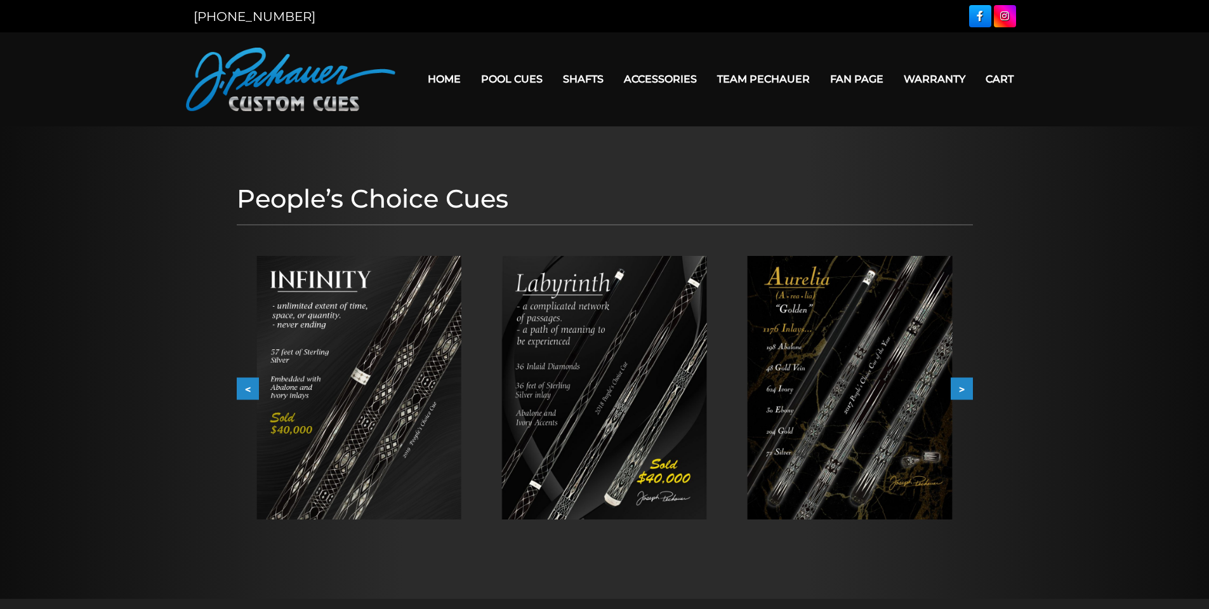
click at [960, 388] on button ">" at bounding box center [962, 389] width 22 height 22
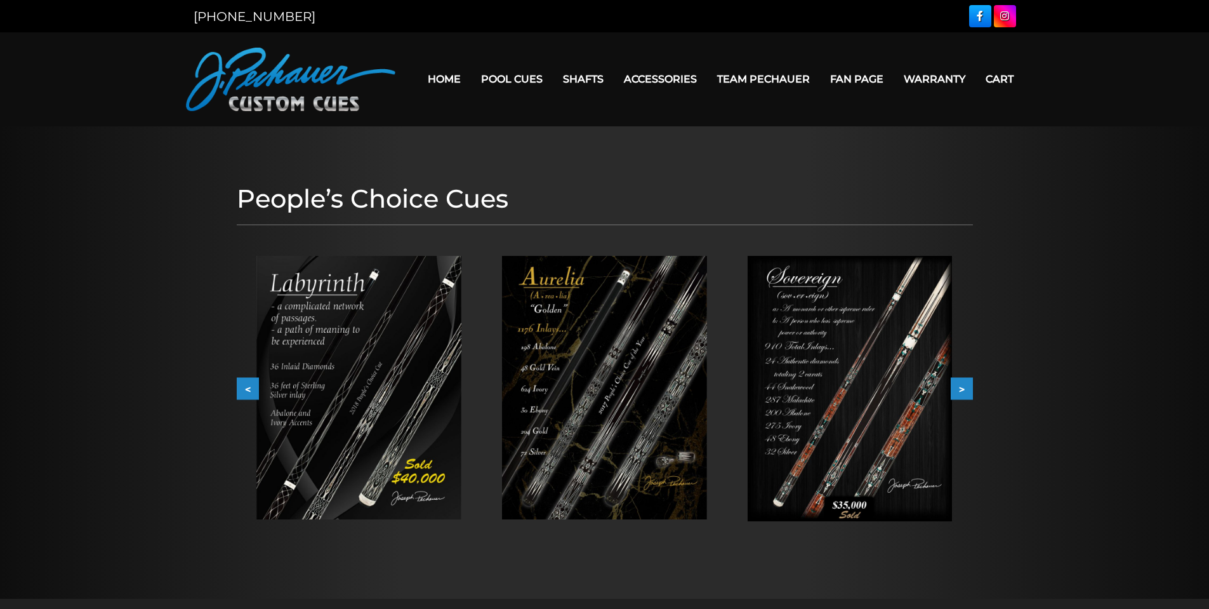
click at [960, 388] on button ">" at bounding box center [962, 389] width 22 height 22
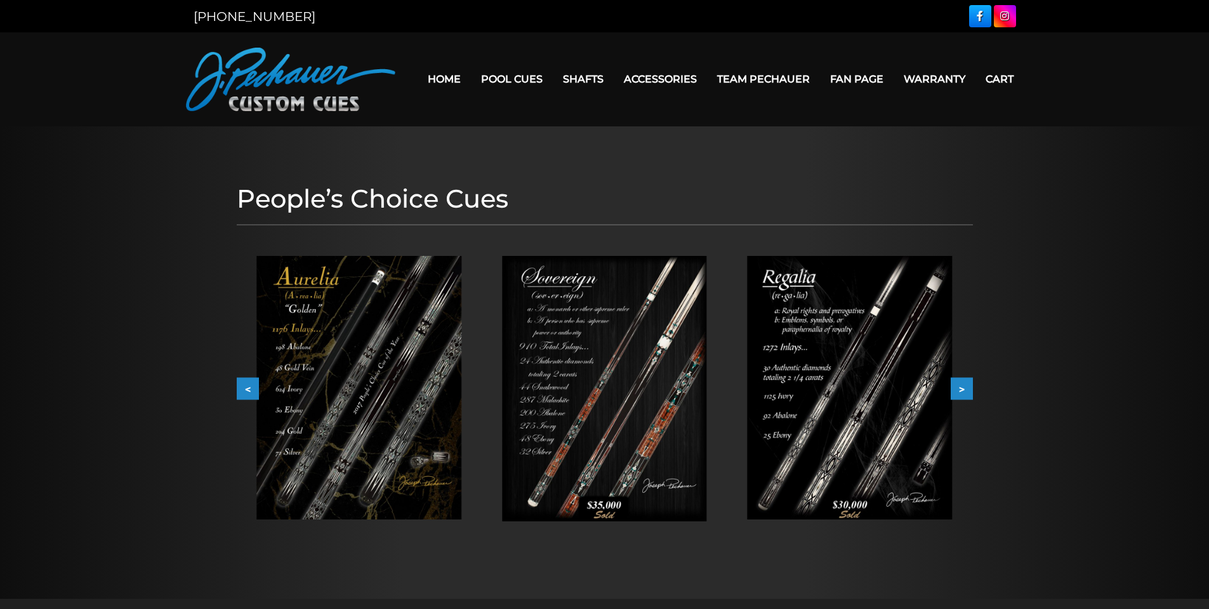
click at [960, 388] on button ">" at bounding box center [962, 389] width 22 height 22
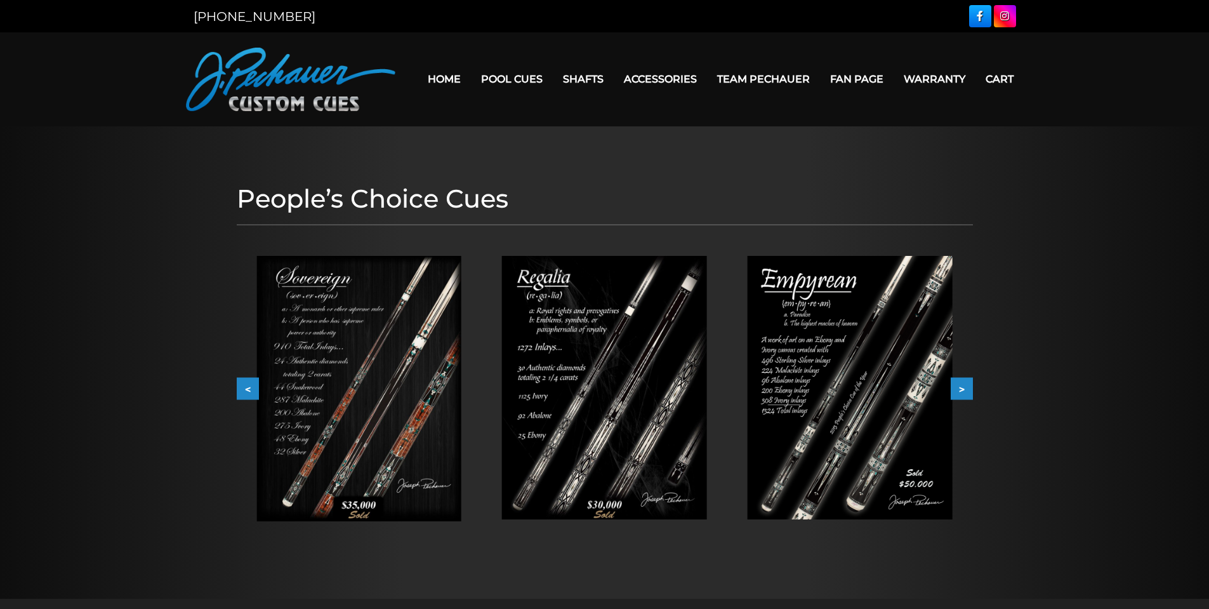
click at [960, 388] on button ">" at bounding box center [962, 389] width 22 height 22
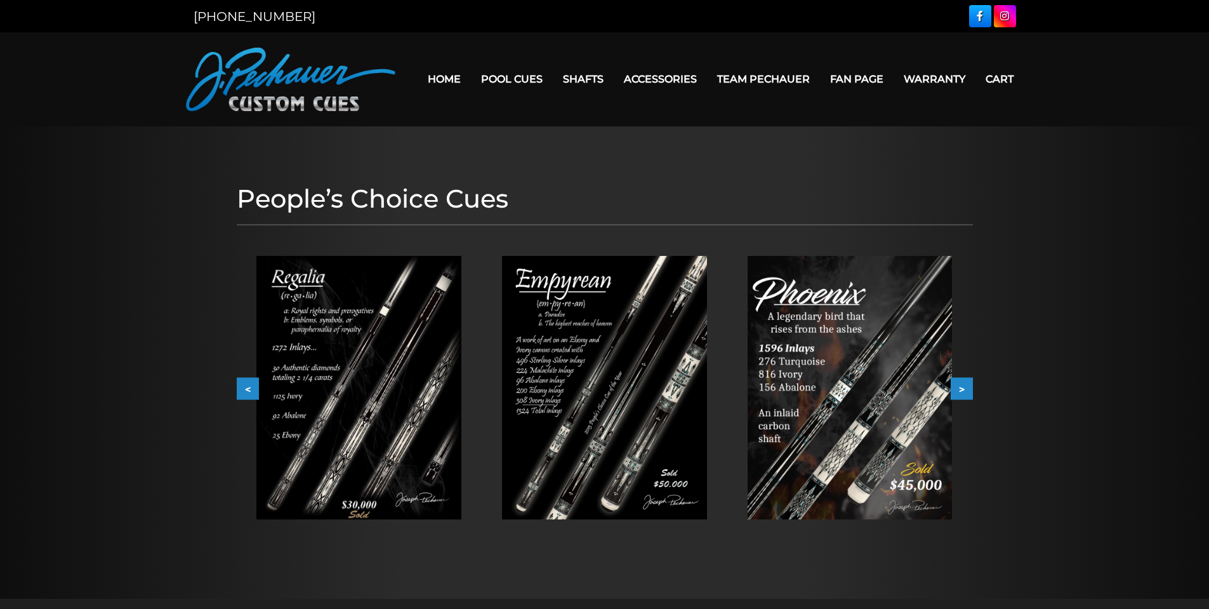
click at [960, 388] on button ">" at bounding box center [962, 389] width 22 height 22
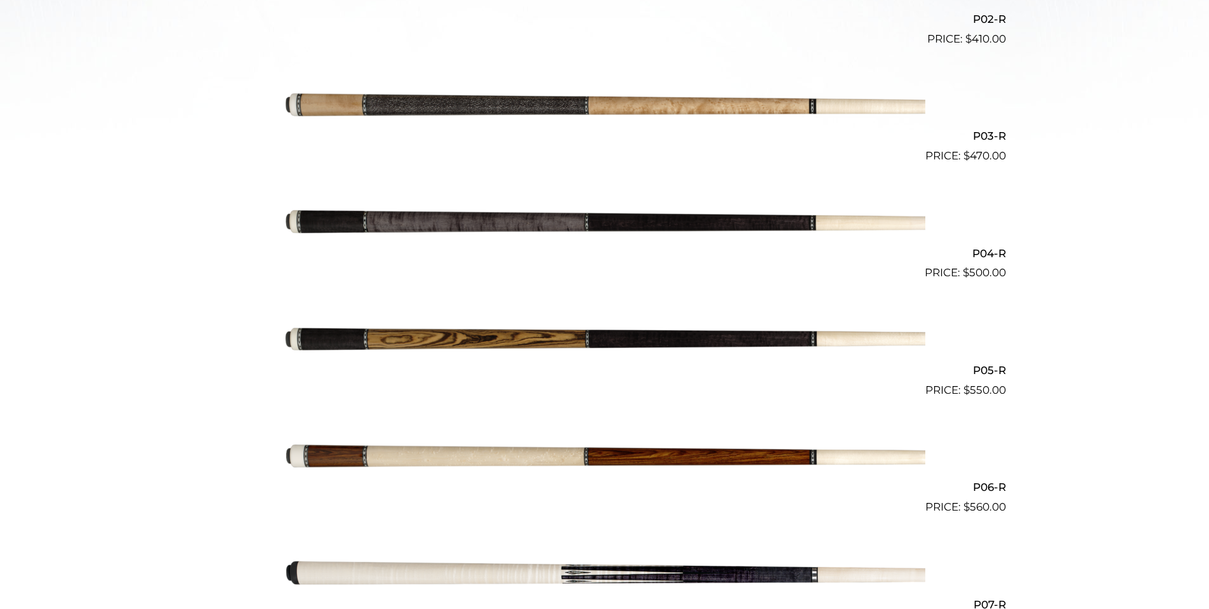
scroll to position [605, 0]
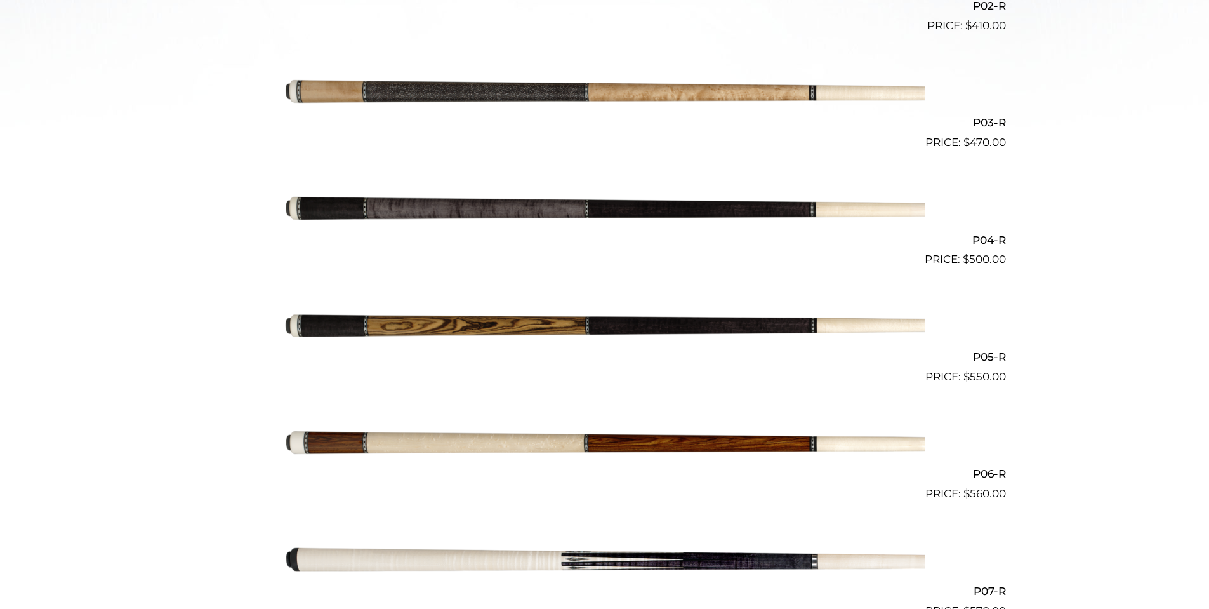
click at [606, 322] on img at bounding box center [604, 326] width 641 height 107
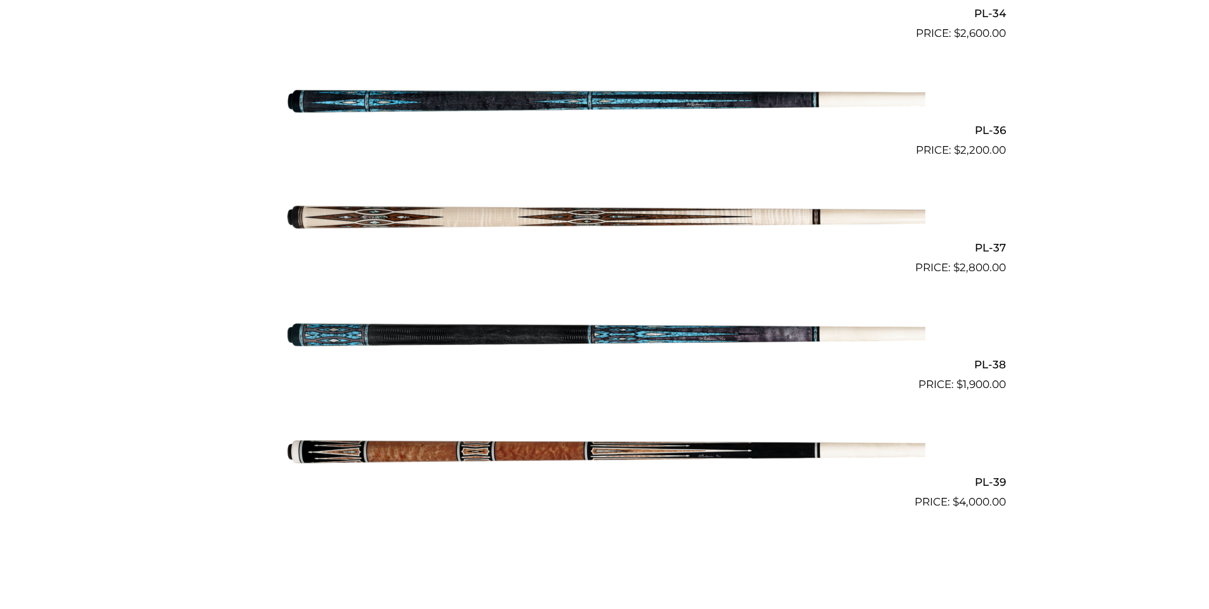
scroll to position [3407, 0]
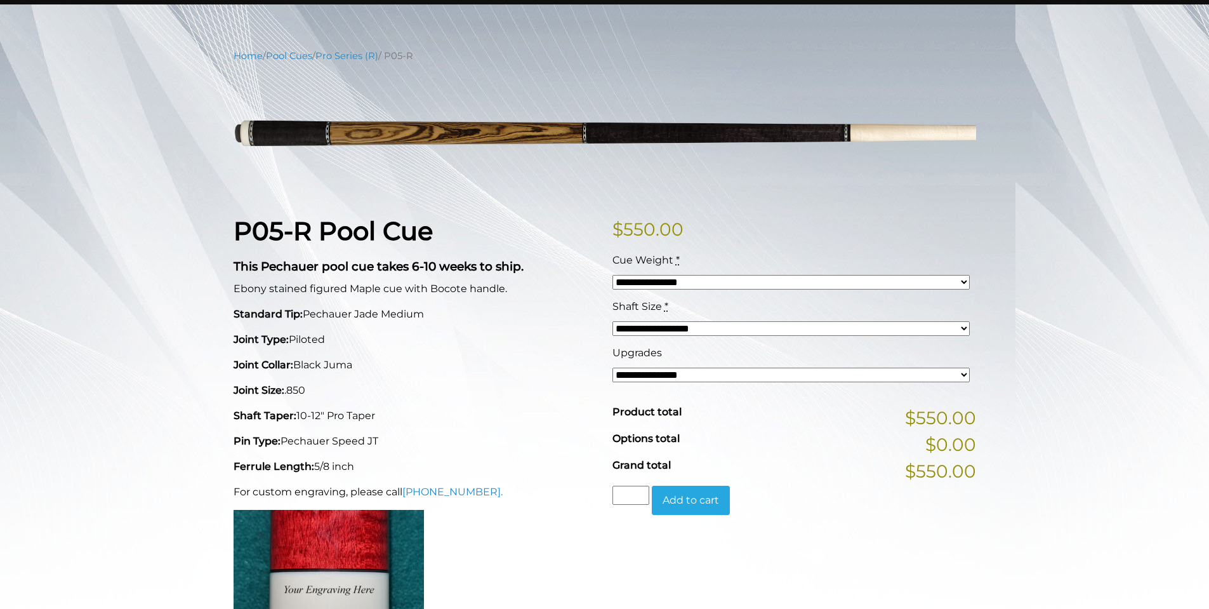
scroll to position [127, 0]
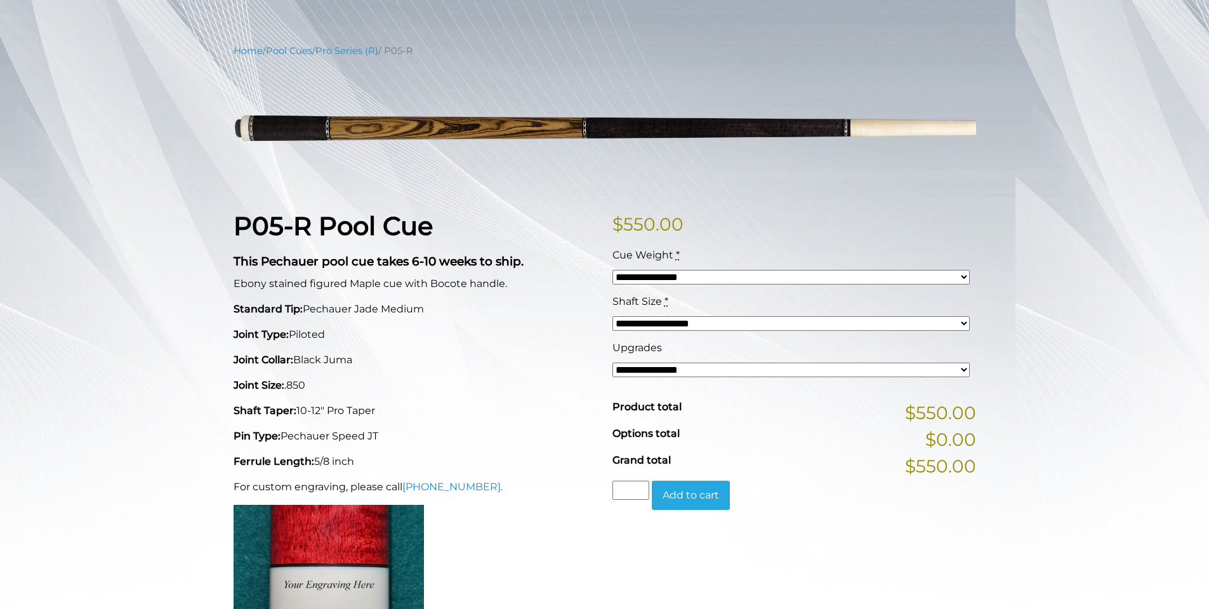
click at [655, 275] on select "**********" at bounding box center [790, 277] width 357 height 15
select select "*****"
click at [612, 270] on select "**********" at bounding box center [790, 277] width 357 height 15
click at [674, 324] on select "**********" at bounding box center [790, 323] width 357 height 15
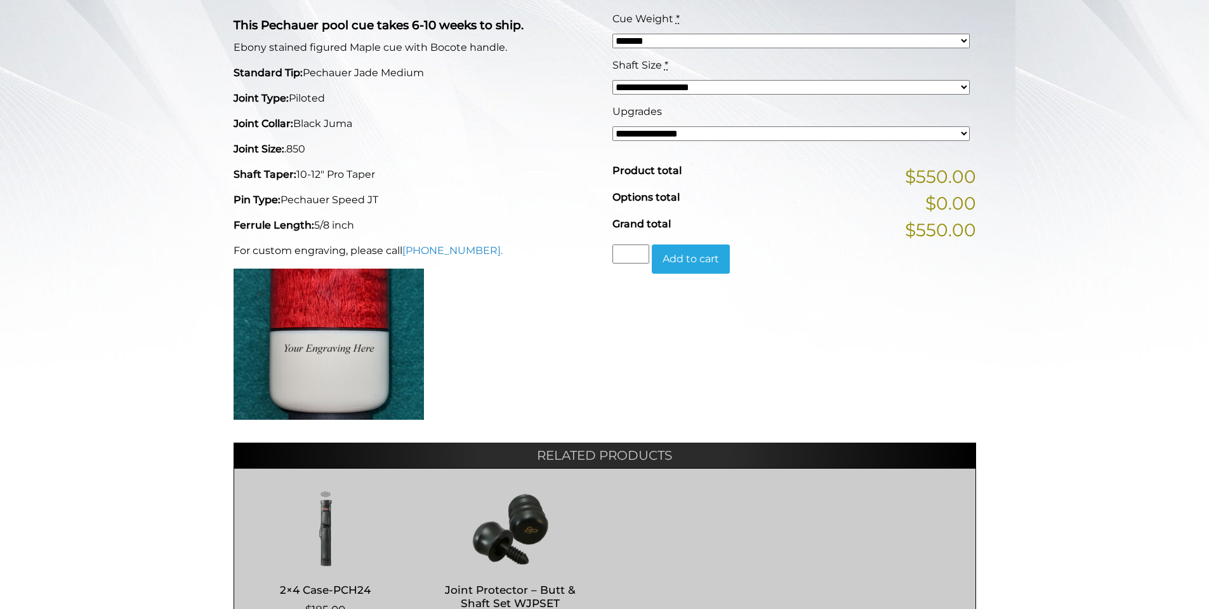
scroll to position [0, 0]
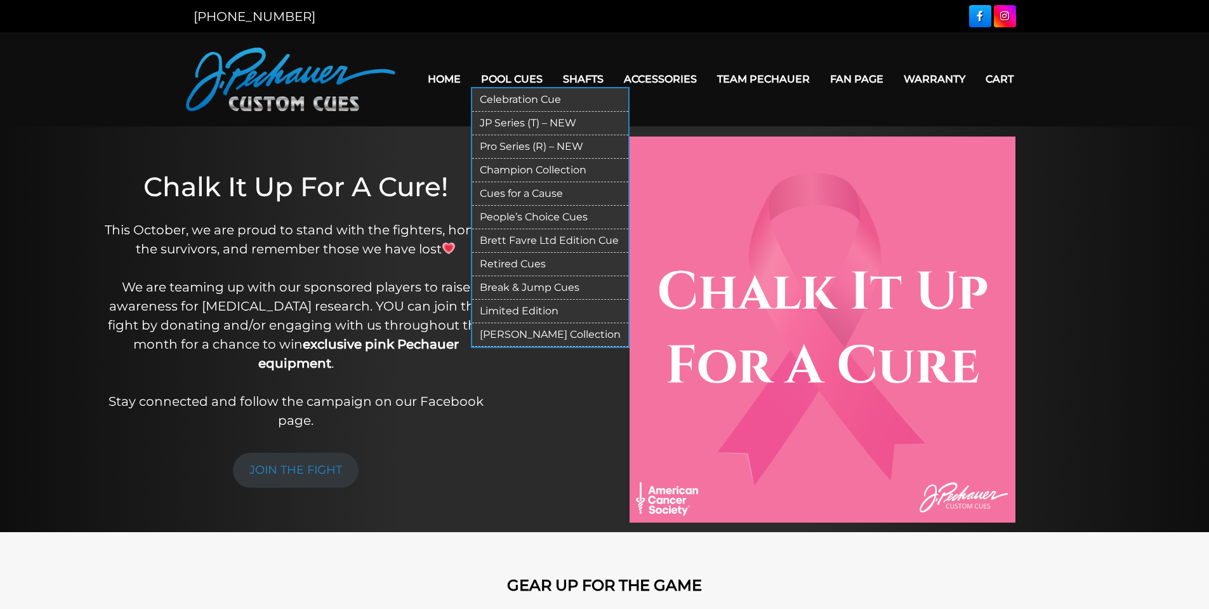
click at [489, 79] on link "Pool Cues" at bounding box center [512, 79] width 82 height 32
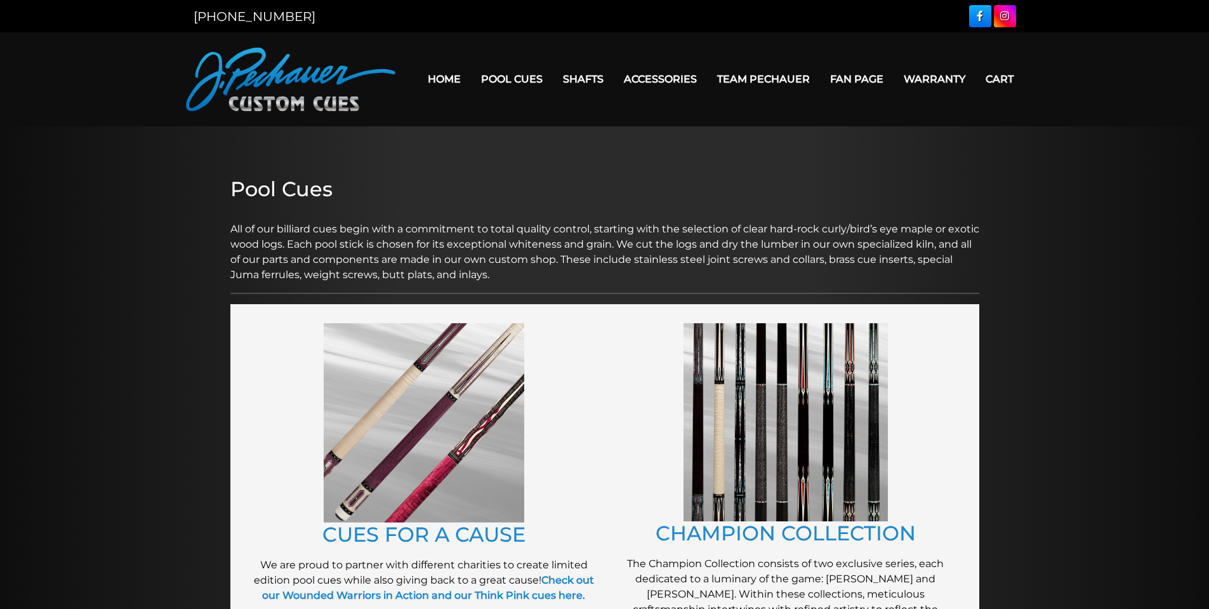
click at [484, 389] on img at bounding box center [424, 422] width 201 height 199
click at [765, 371] on img at bounding box center [785, 422] width 204 height 198
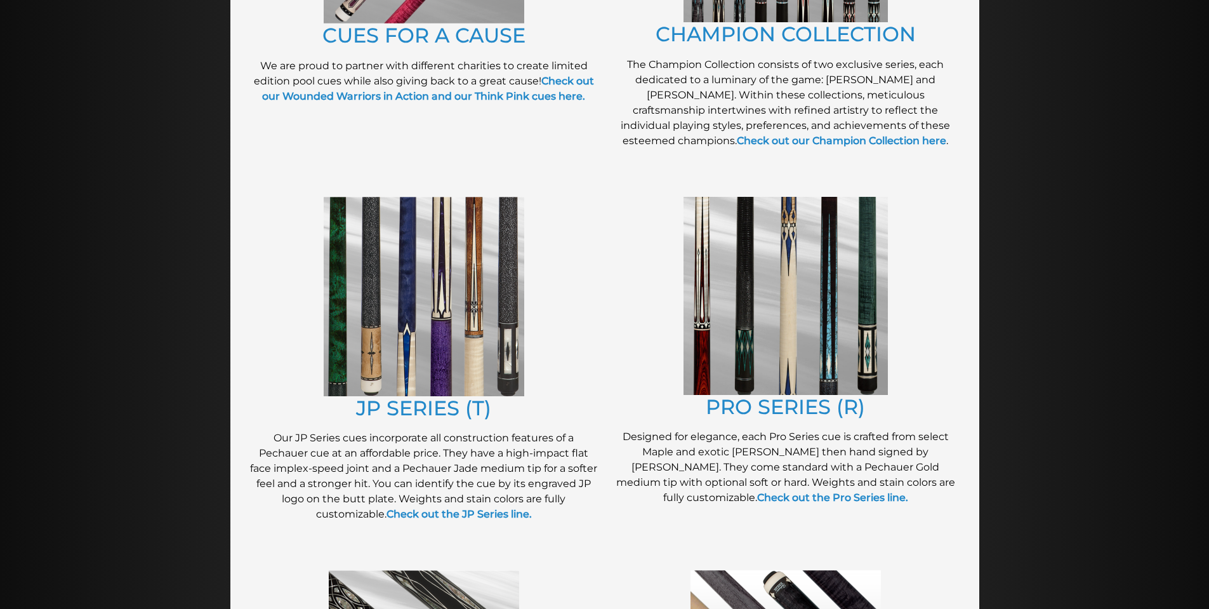
scroll to position [521, 0]
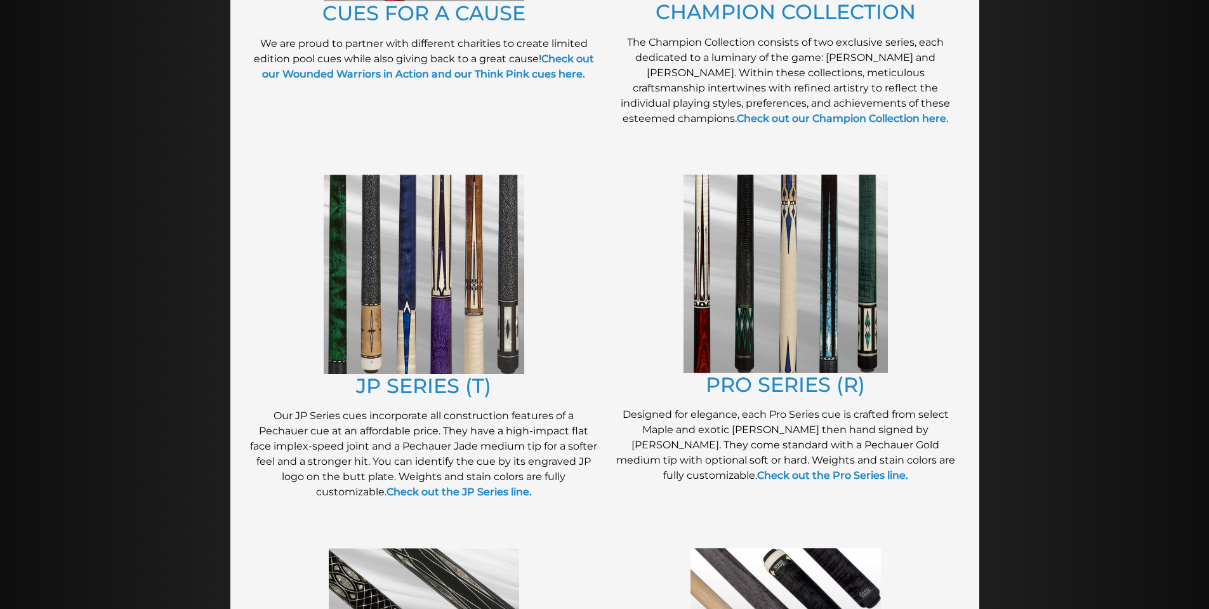
click at [460, 303] on img at bounding box center [424, 274] width 201 height 199
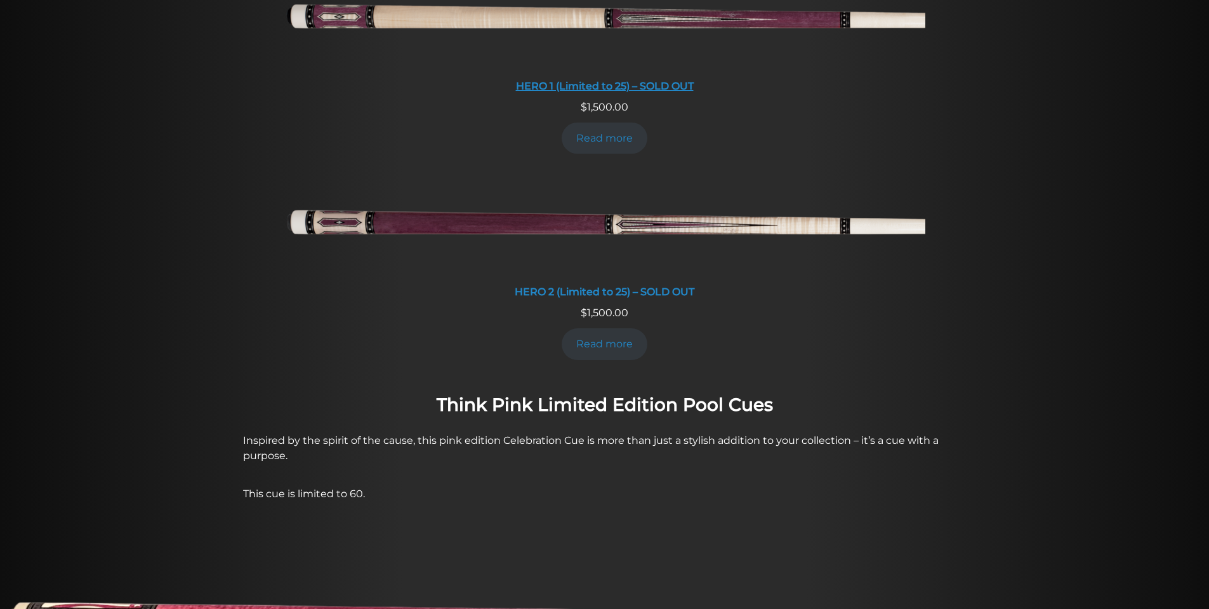
scroll to position [657, 0]
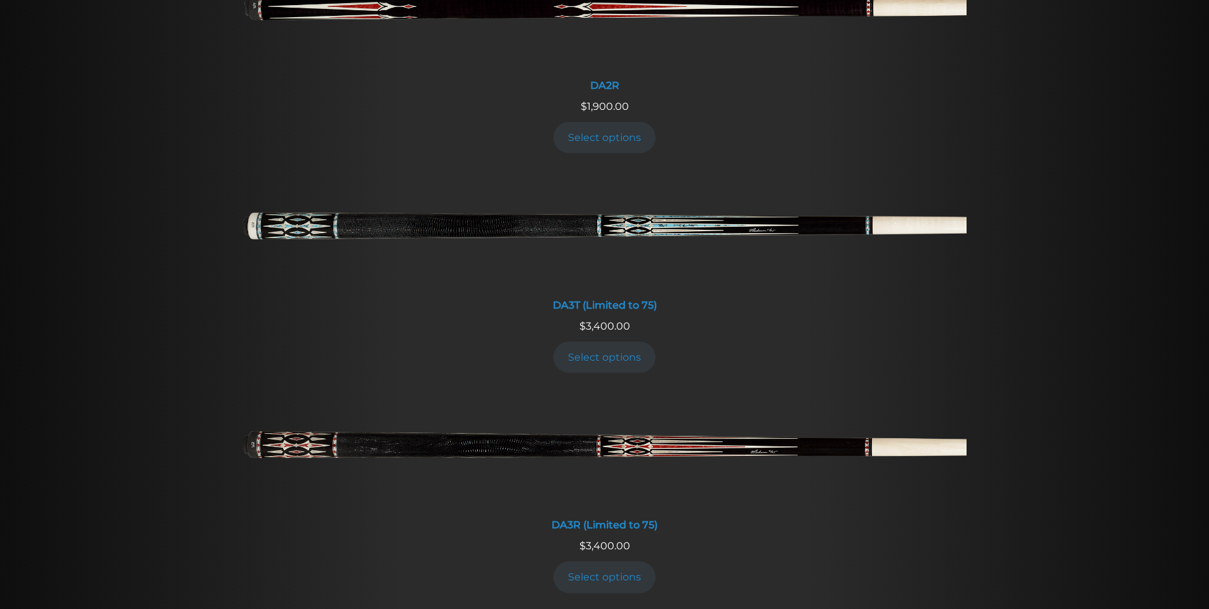
scroll to position [2598, 0]
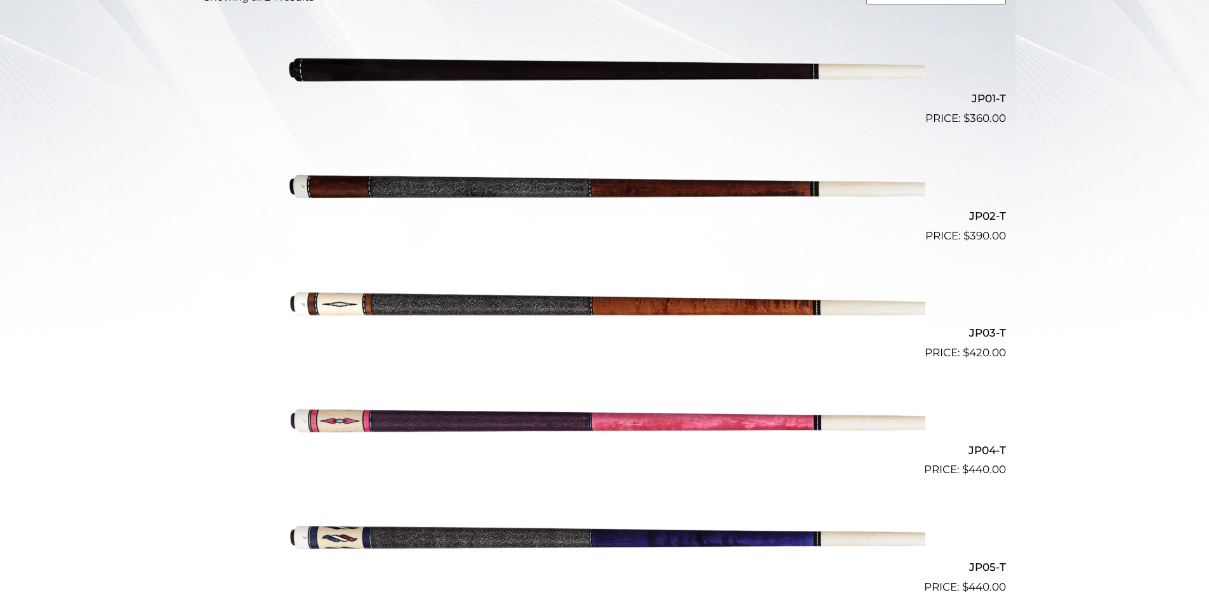
scroll to position [397, 0]
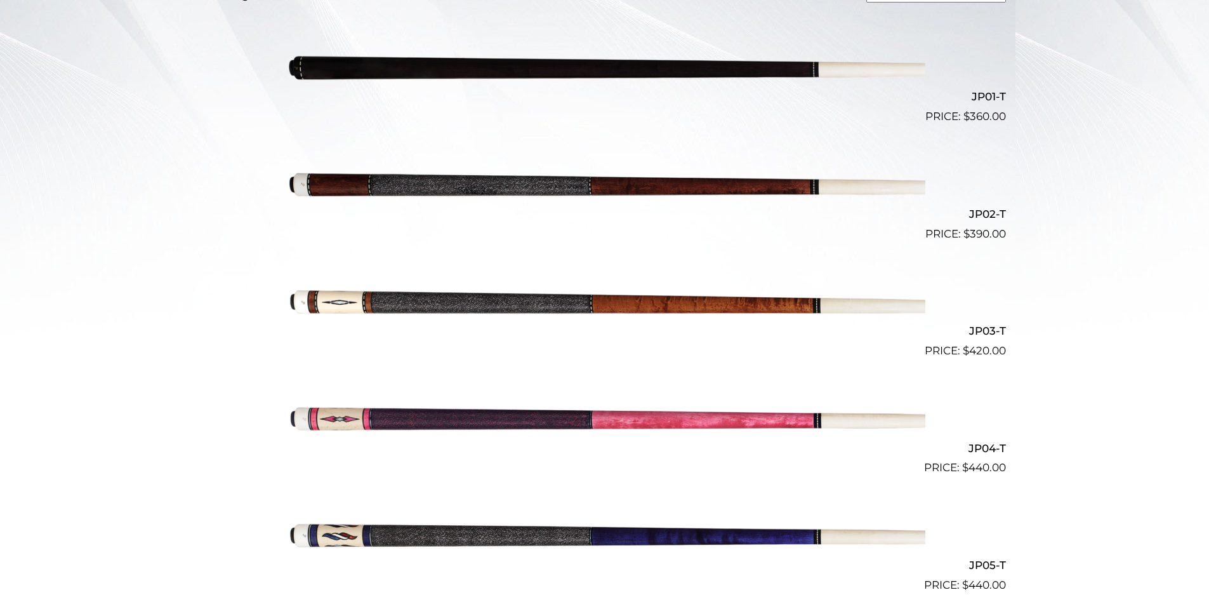
click at [695, 84] on img at bounding box center [604, 66] width 641 height 107
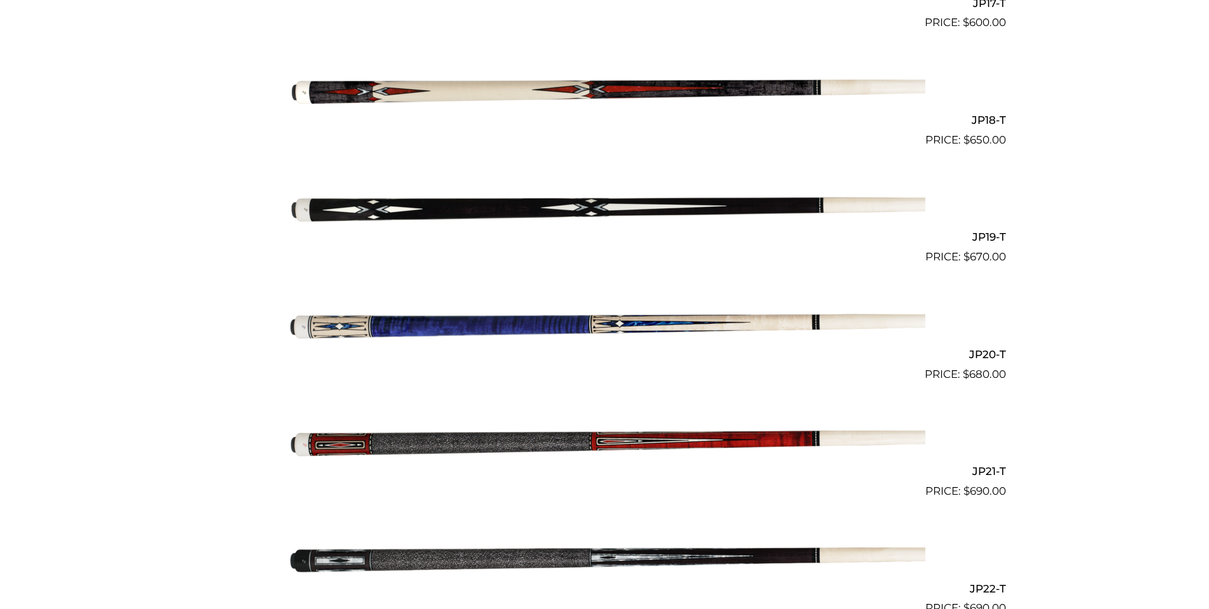
scroll to position [2362, 0]
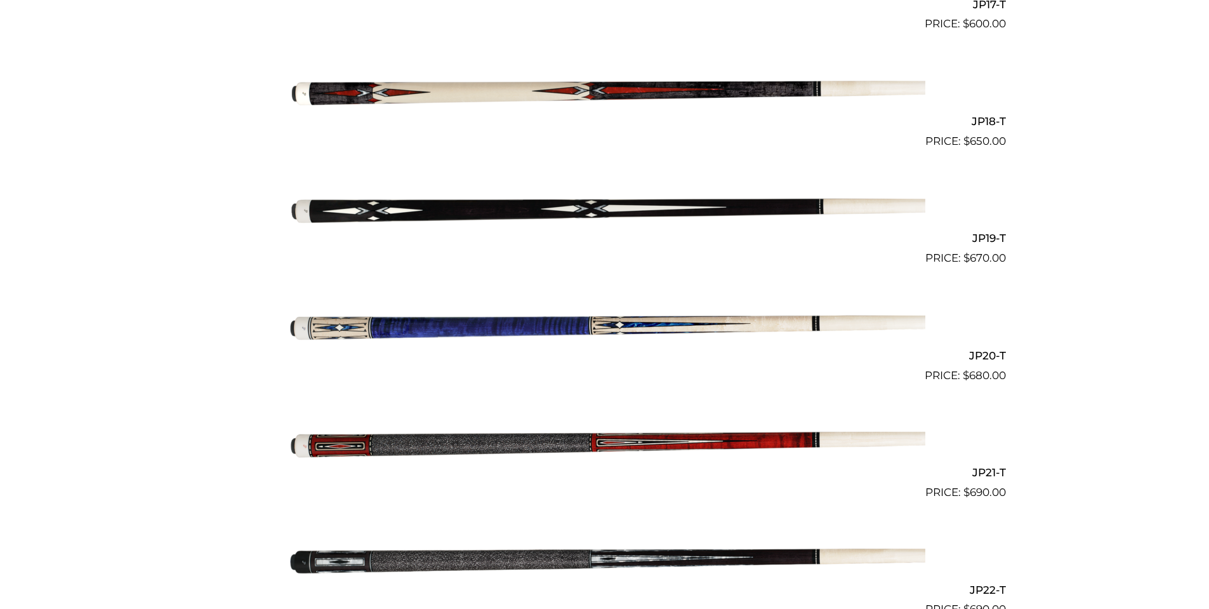
click at [475, 206] on img at bounding box center [604, 208] width 641 height 107
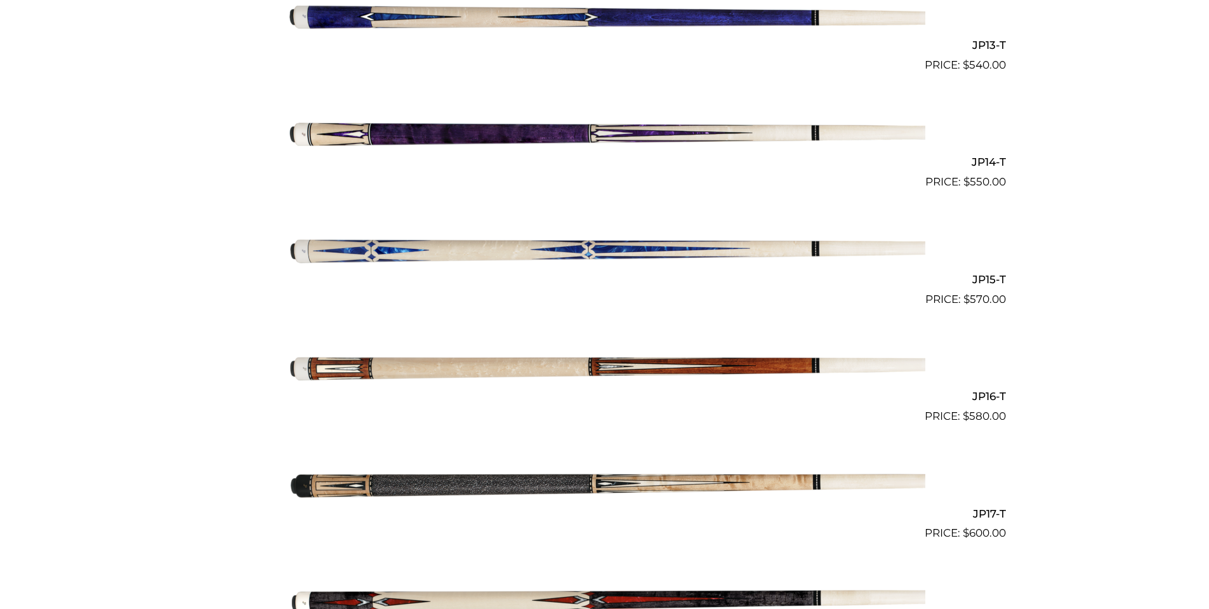
scroll to position [1852, 0]
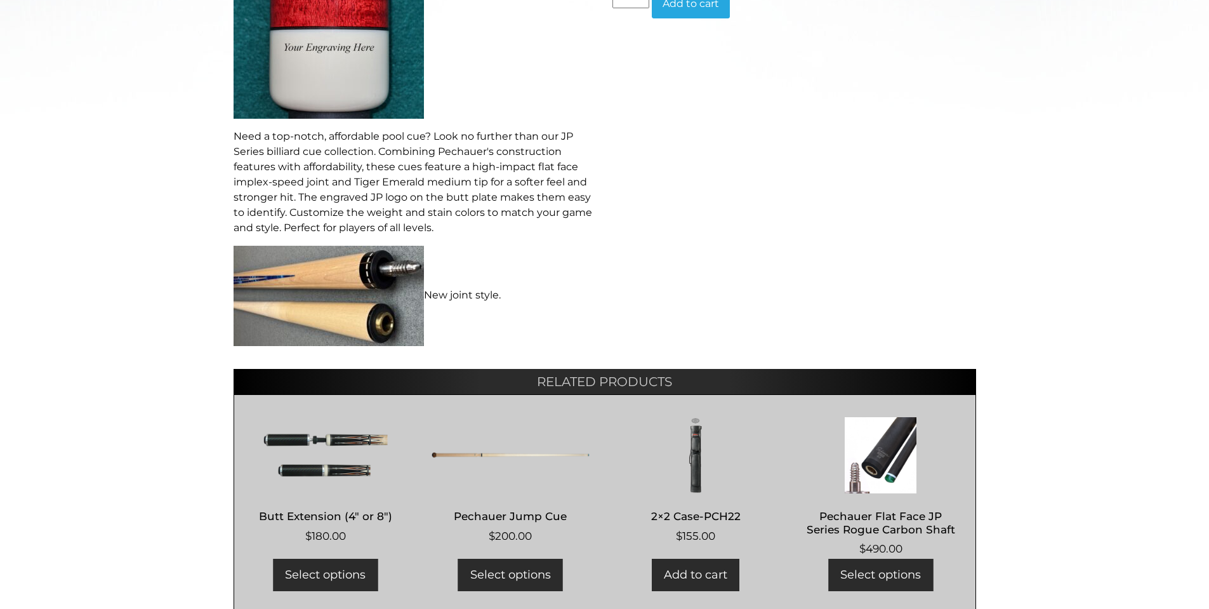
scroll to position [608, 0]
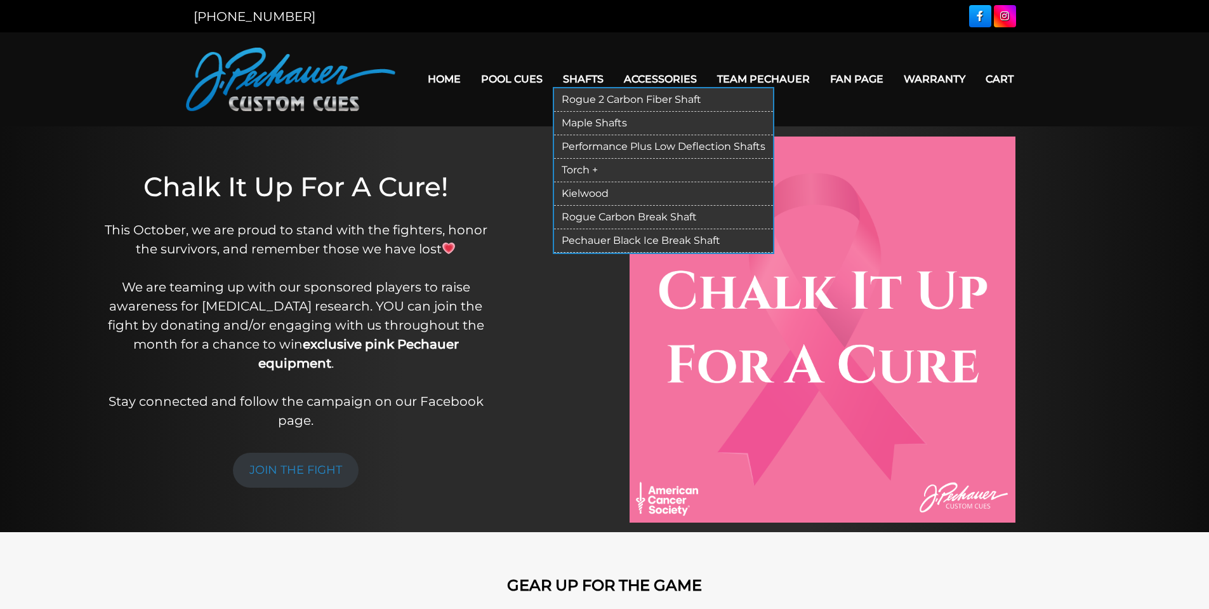
click at [585, 100] on link "Rogue 2 Carbon Fiber Shaft" at bounding box center [663, 99] width 219 height 23
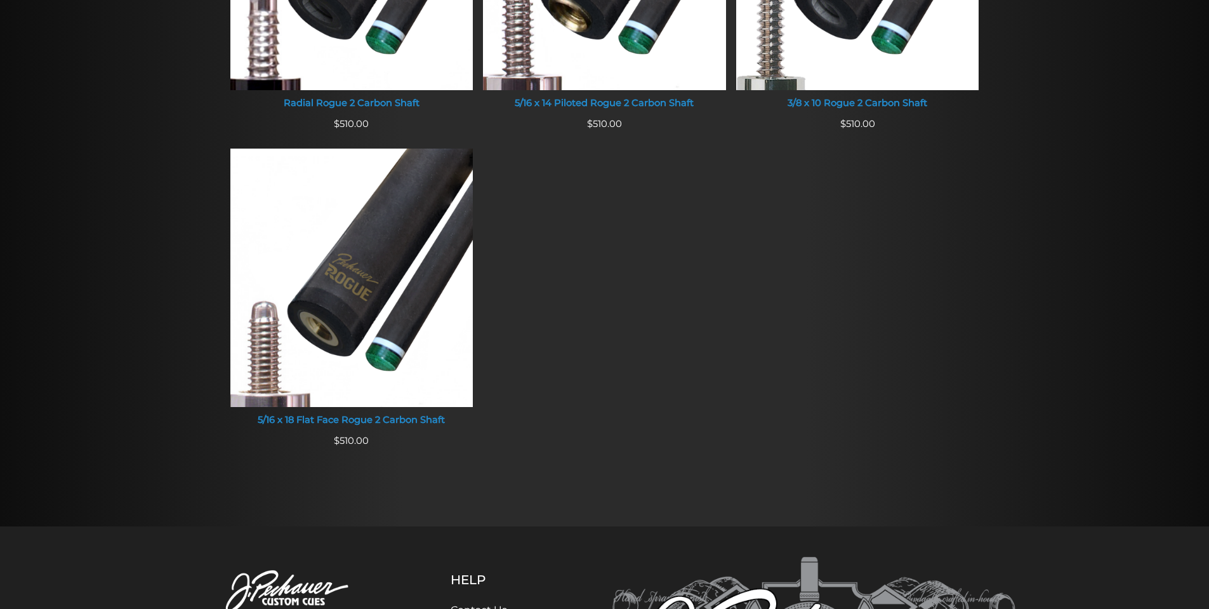
scroll to position [1048, 0]
click at [393, 414] on div "5/16 x 18 Flat Face Rogue 2 Carbon Shaft" at bounding box center [351, 419] width 243 height 11
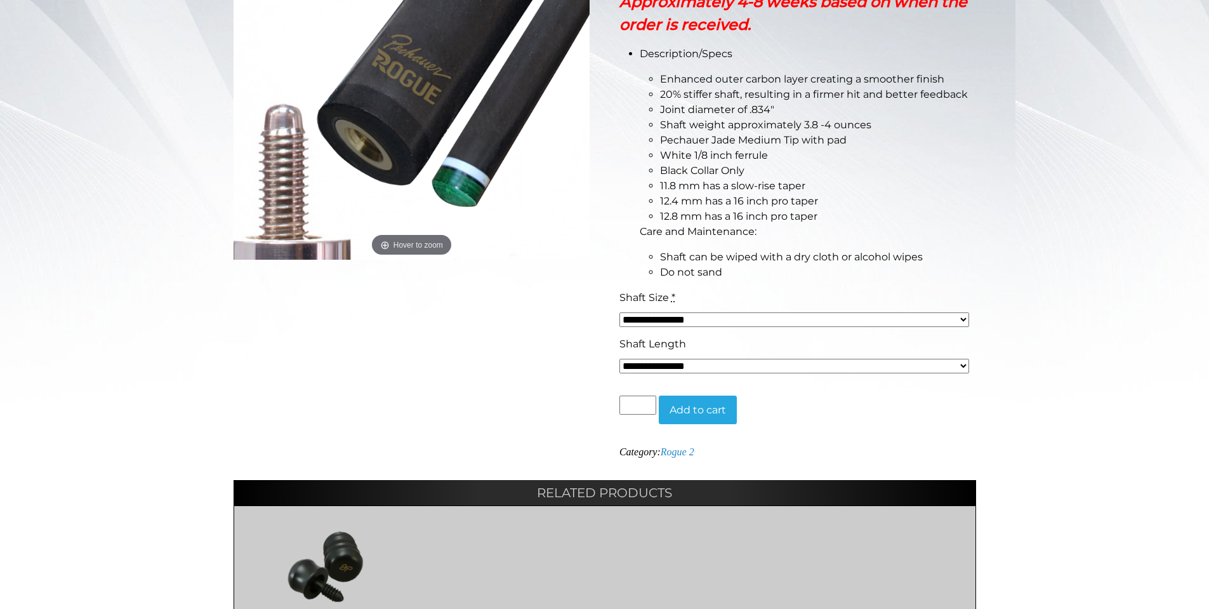
scroll to position [335, 0]
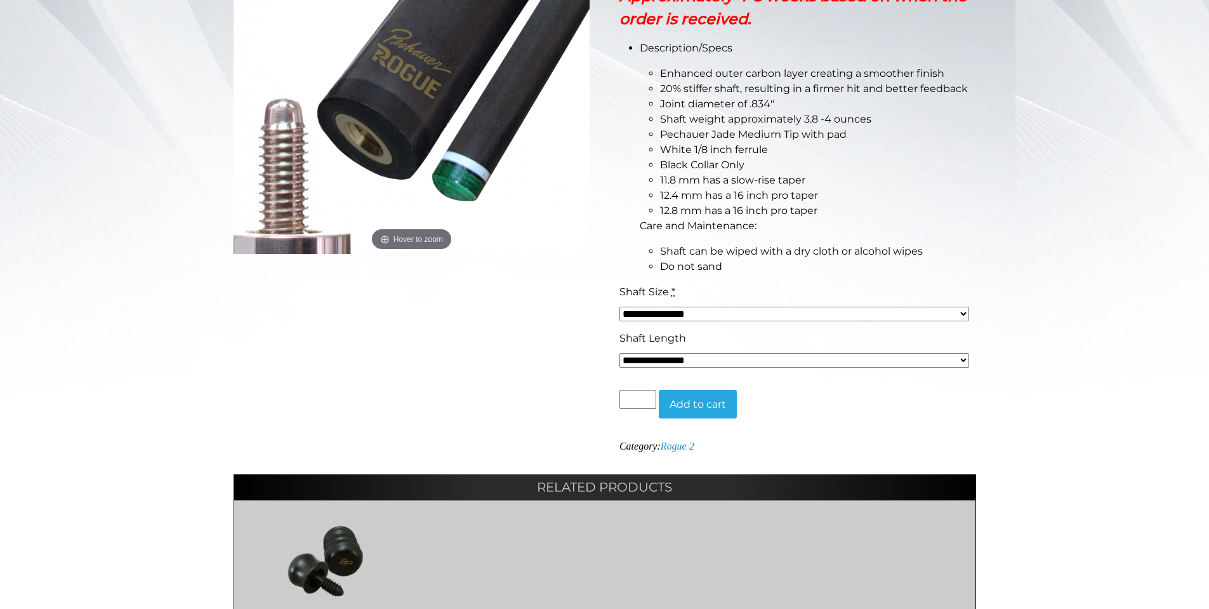
click at [808, 316] on select "**********" at bounding box center [794, 314] width 350 height 15
select select "*****"
click at [619, 307] on select "**********" at bounding box center [794, 314] width 350 height 15
click at [801, 360] on select "**********" at bounding box center [794, 360] width 350 height 15
click at [619, 353] on select "**********" at bounding box center [794, 360] width 350 height 15
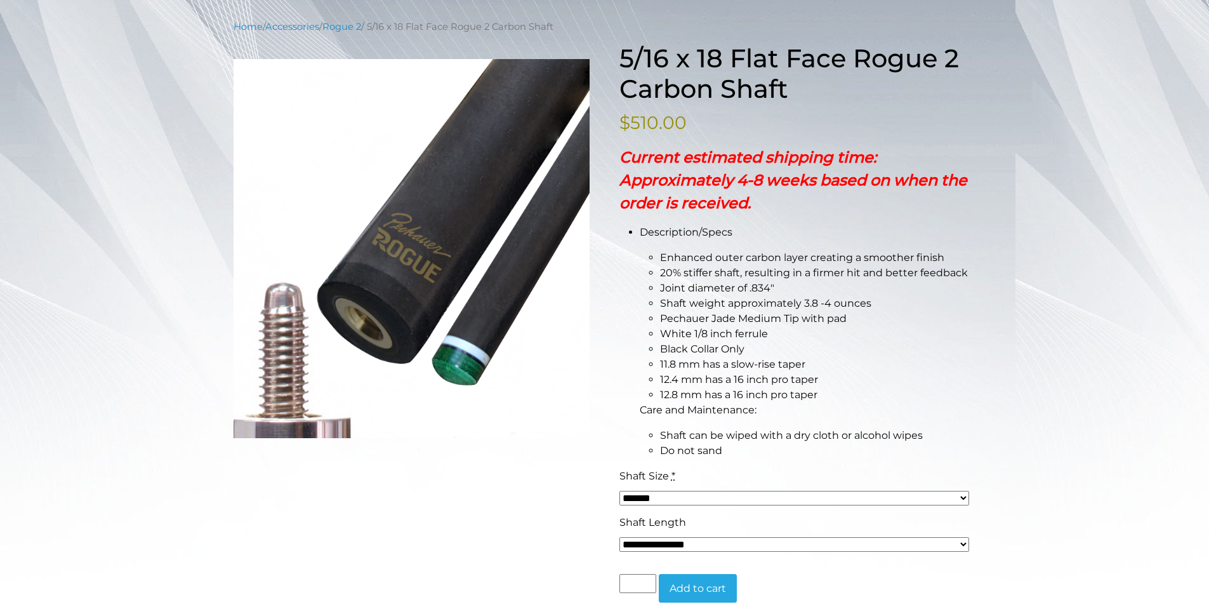
scroll to position [0, 0]
